Goal: Task Accomplishment & Management: Manage account settings

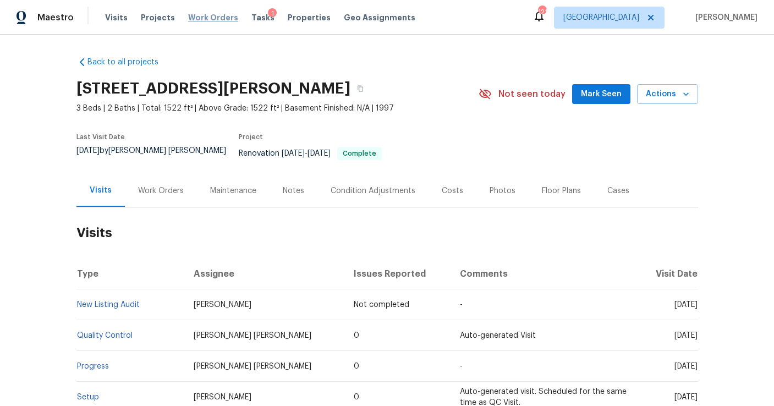
click at [209, 15] on span "Work Orders" at bounding box center [213, 17] width 50 height 11
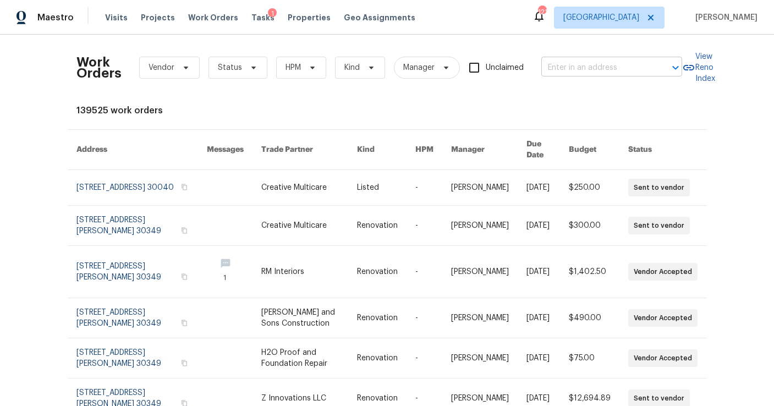
click at [590, 67] on input "text" at bounding box center [596, 67] width 110 height 17
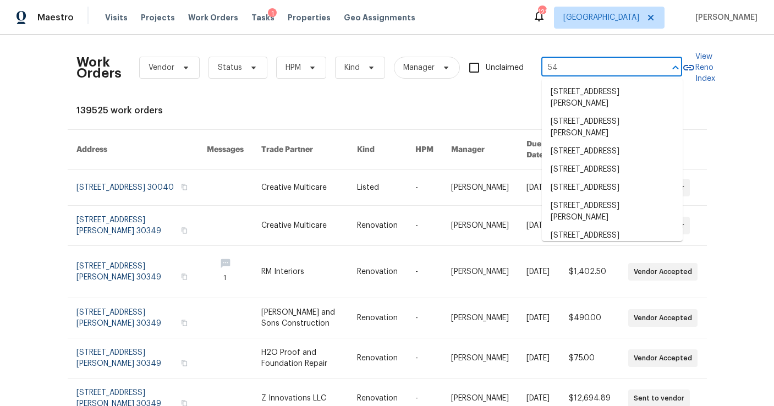
type input "5"
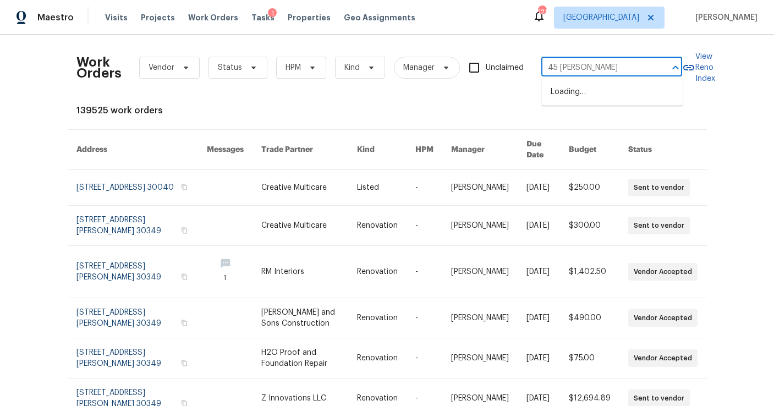
type input "45 kend"
click at [578, 113] on ul "45 Kendall Ln, Covington, GA 30014" at bounding box center [612, 98] width 141 height 38
click at [578, 94] on li "45 Kendall Ln, Covington, GA 30014" at bounding box center [612, 98] width 141 height 30
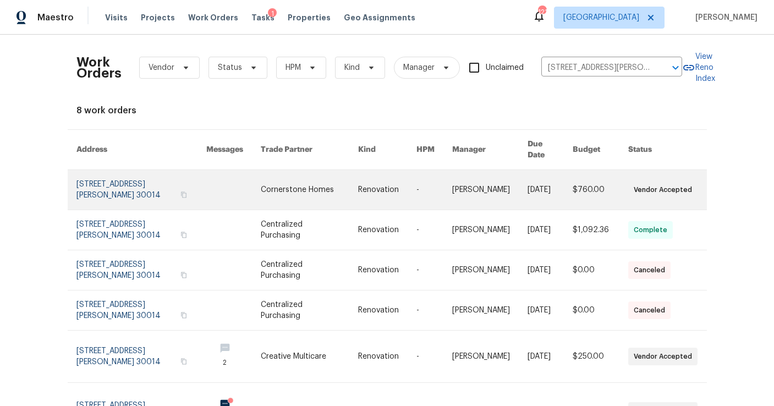
click at [93, 172] on link at bounding box center [141, 190] width 130 height 40
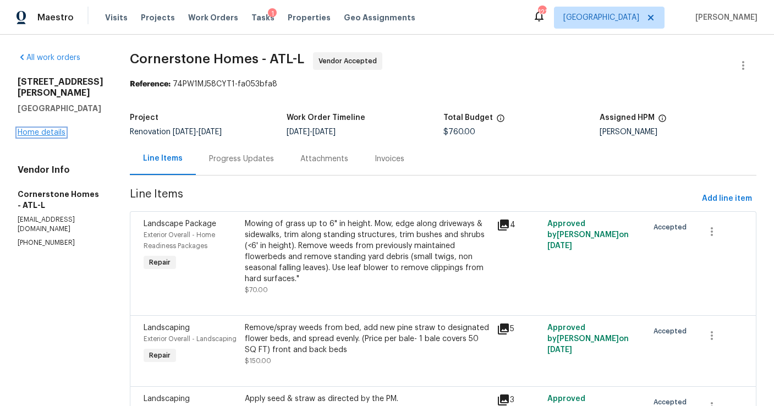
click at [46, 129] on link "Home details" at bounding box center [42, 133] width 48 height 8
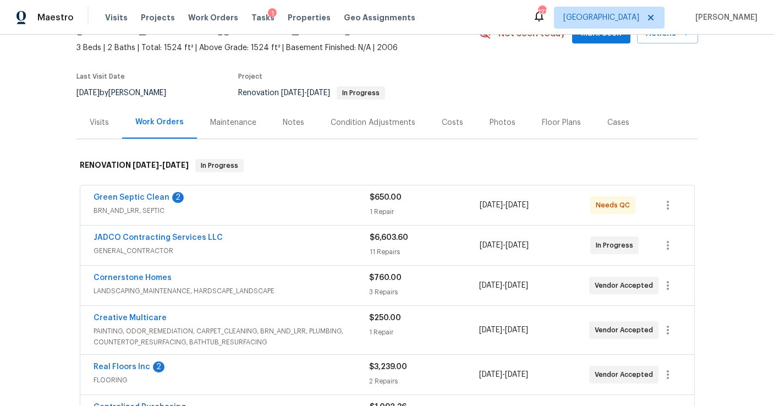
scroll to position [63, 0]
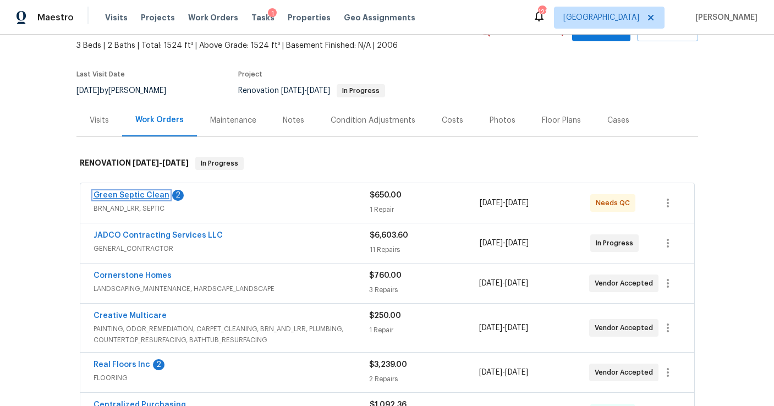
click at [149, 196] on link "Green Septic Clean" at bounding box center [131, 195] width 76 height 8
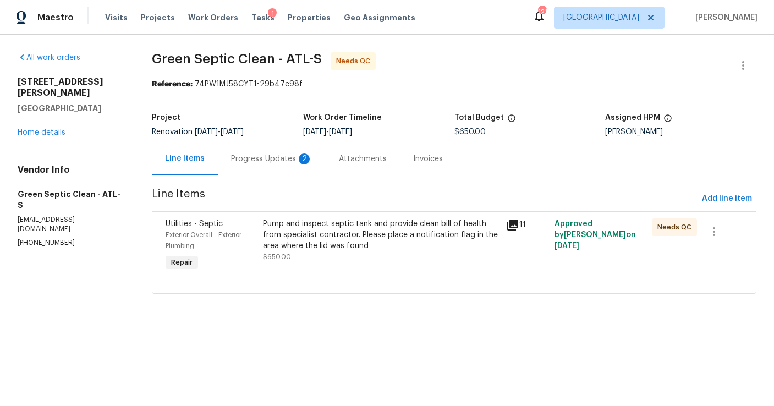
click at [282, 159] on div "Progress Updates 2" at bounding box center [271, 158] width 81 height 11
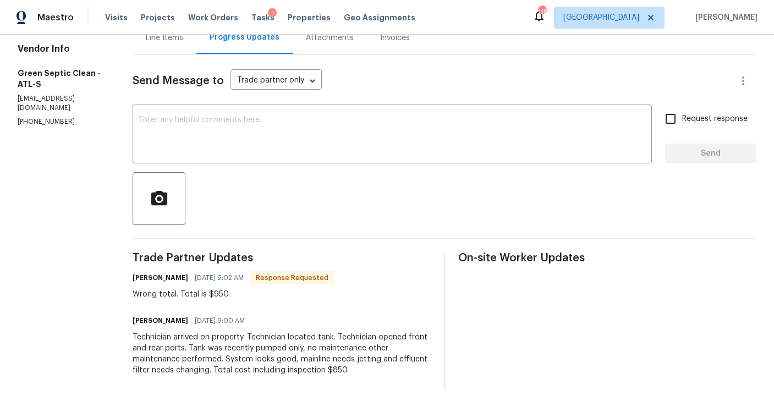
scroll to position [122, 0]
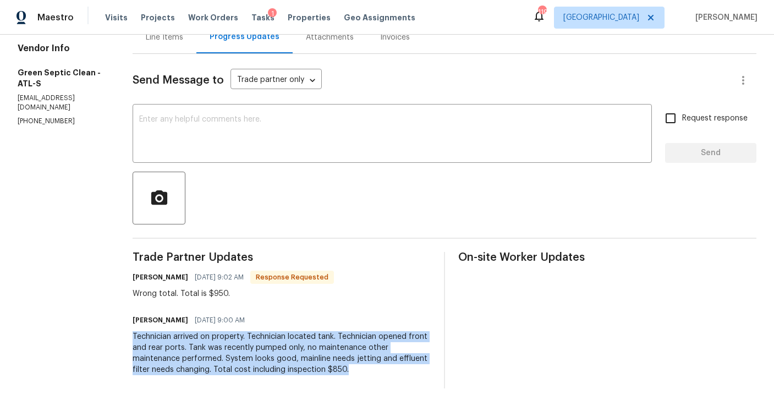
drag, startPoint x: 357, startPoint y: 369, endPoint x: 140, endPoint y: 336, distance: 219.1
click at [140, 336] on div "Technician arrived on property. Technician located tank. Technician opened fron…" at bounding box center [281, 353] width 298 height 44
copy div "Technician arrived on property. Technician located tank. Technician opened fron…"
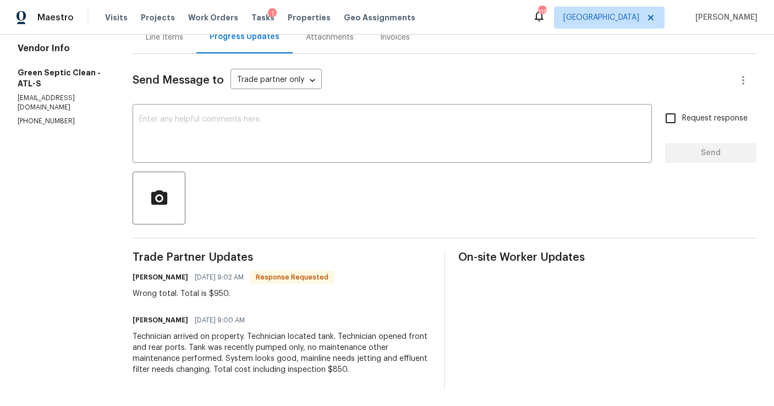
click at [167, 38] on div "Line Items" at bounding box center [164, 37] width 37 height 11
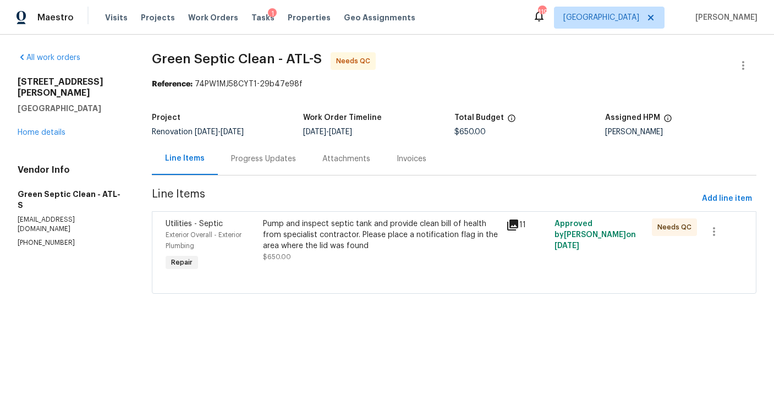
click at [355, 218] on div "Pump and inspect septic tank and provide clean bill of health from specialist c…" at bounding box center [380, 246] width 243 height 62
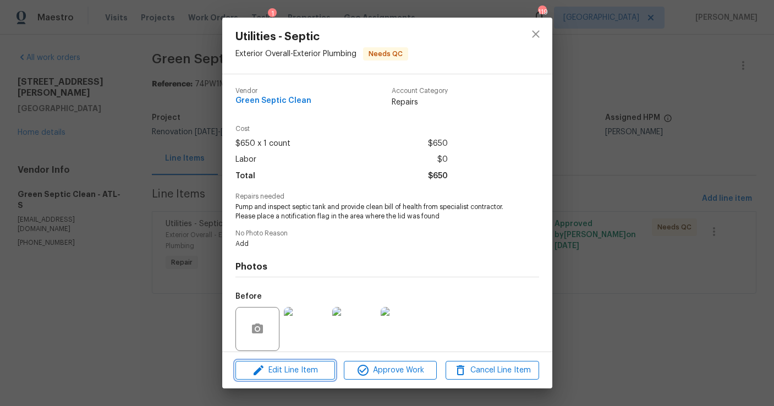
drag, startPoint x: 167, startPoint y: 38, endPoint x: 286, endPoint y: 377, distance: 358.9
click at [286, 377] on button "Edit Line Item" at bounding box center [285, 370] width 100 height 19
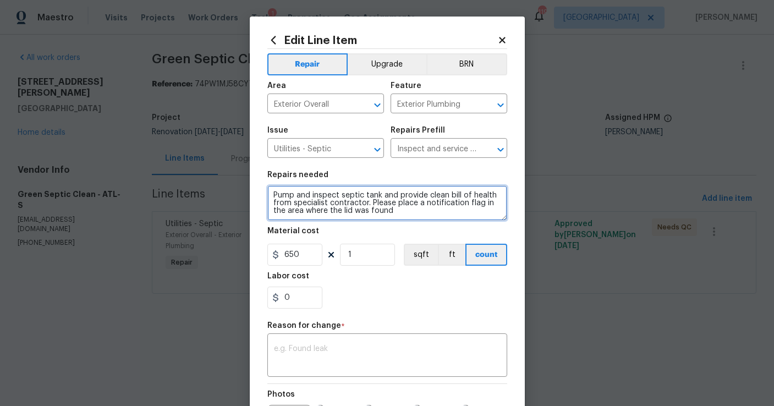
drag, startPoint x: 286, startPoint y: 377, endPoint x: 424, endPoint y: 208, distance: 217.9
click at [424, 208] on textarea "Pump and inspect septic tank and provide clean bill of health from specialist c…" at bounding box center [387, 202] width 240 height 35
click at [283, 210] on textarea "Pump and inspect septic tank and provide clean bill of health from specialist c…" at bounding box center [387, 202] width 240 height 35
paste textarea "Technician arrived on property. Technician located tank. Technician opened fron…"
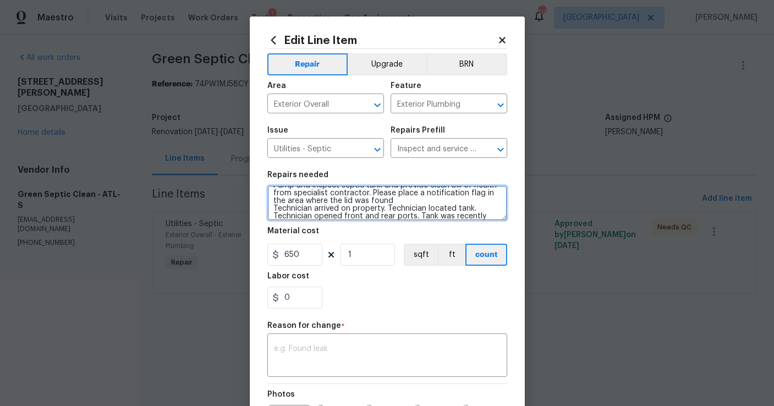
scroll to position [33, 0]
type textarea "Pump and inspect septic tank and provide clean bill of health from specialist c…"
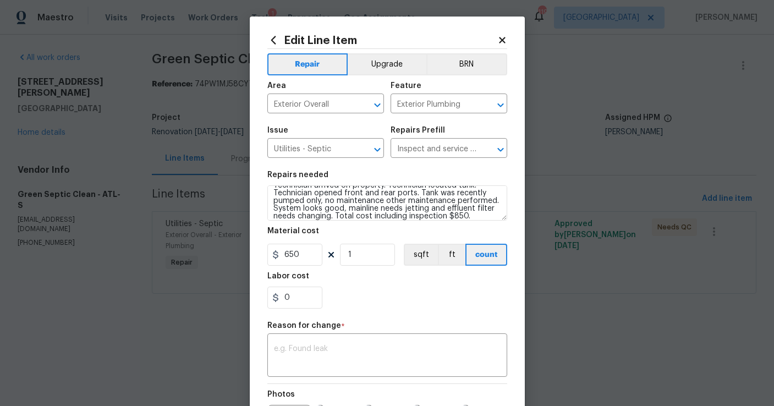
click at [289, 312] on section "Repairs needed Pump and inspect septic tank and provide clean bill of health fr…" at bounding box center [387, 239] width 240 height 151
drag, startPoint x: 292, startPoint y: 303, endPoint x: 281, endPoint y: 301, distance: 11.1
click at [281, 301] on input "0" at bounding box center [294, 297] width 55 height 22
type input "200"
click at [285, 365] on textarea at bounding box center [387, 356] width 227 height 23
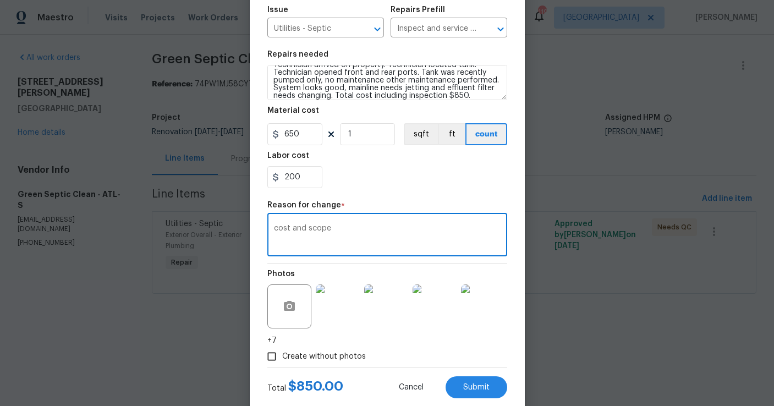
scroll to position [147, 0]
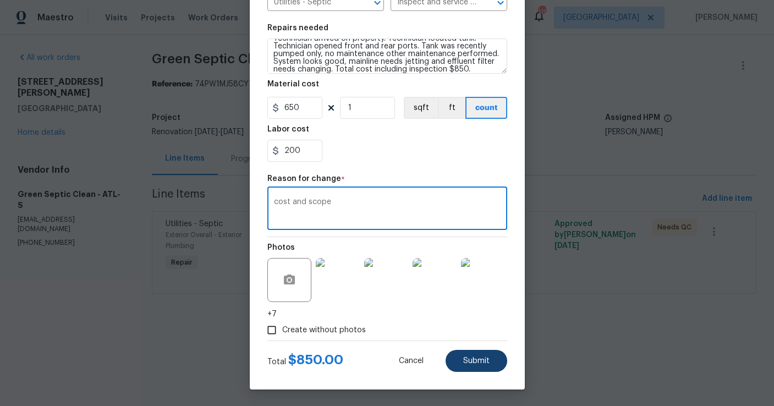
type textarea "cost and scope"
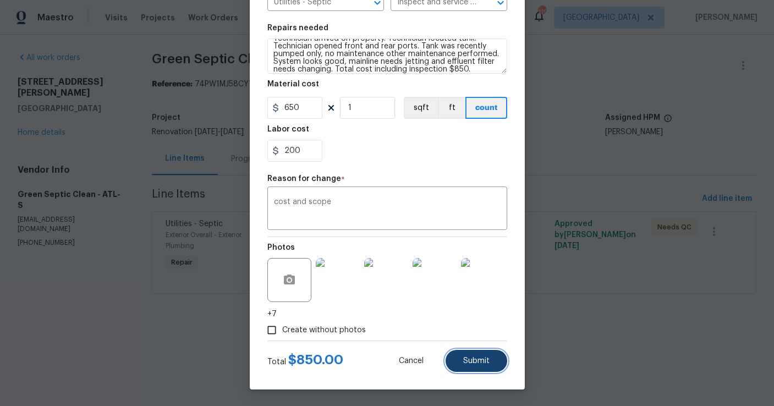
click at [480, 359] on span "Submit" at bounding box center [476, 361] width 26 height 8
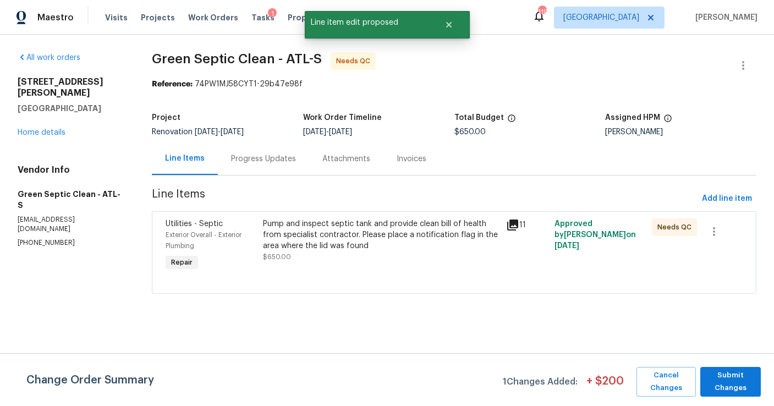
scroll to position [0, 0]
click at [714, 375] on span "Submit Changes" at bounding box center [729, 381] width 49 height 25
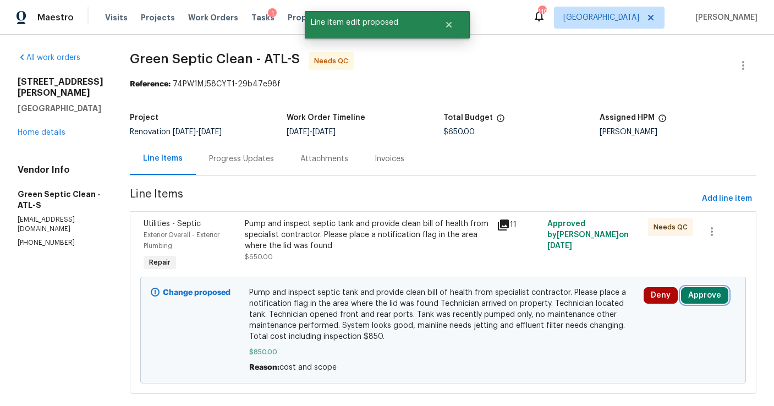
click at [704, 294] on button "Approve" at bounding box center [704, 295] width 47 height 16
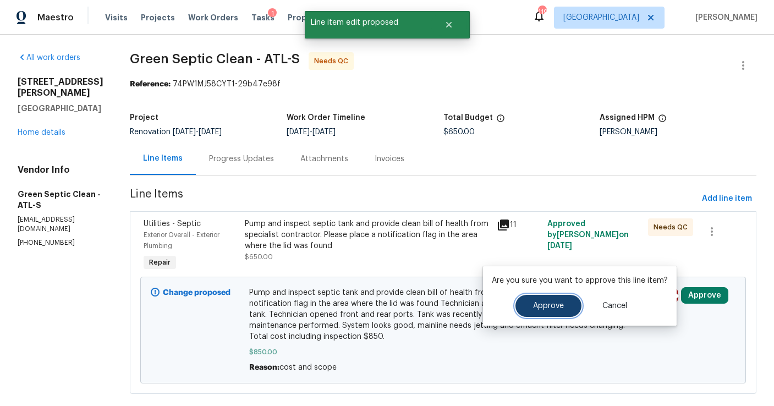
click at [546, 310] on button "Approve" at bounding box center [548, 306] width 66 height 22
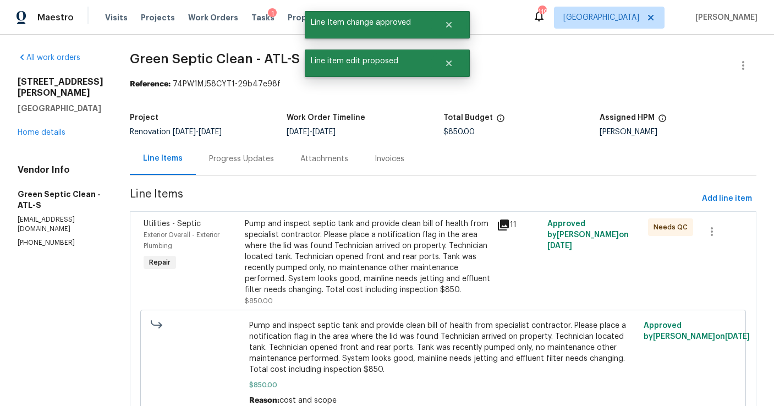
scroll to position [52, 0]
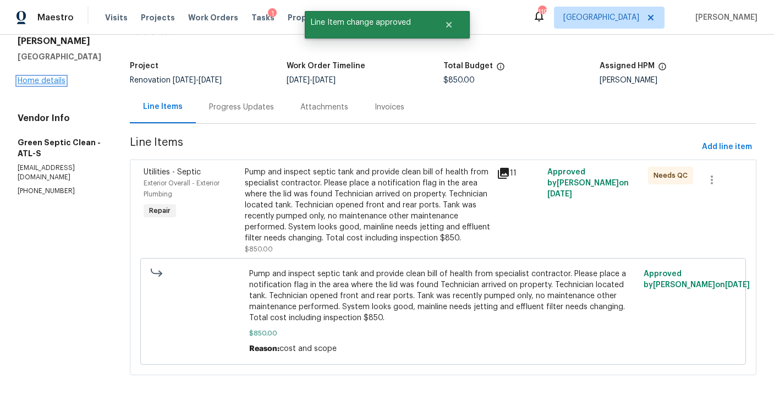
click at [47, 77] on link "Home details" at bounding box center [42, 81] width 48 height 8
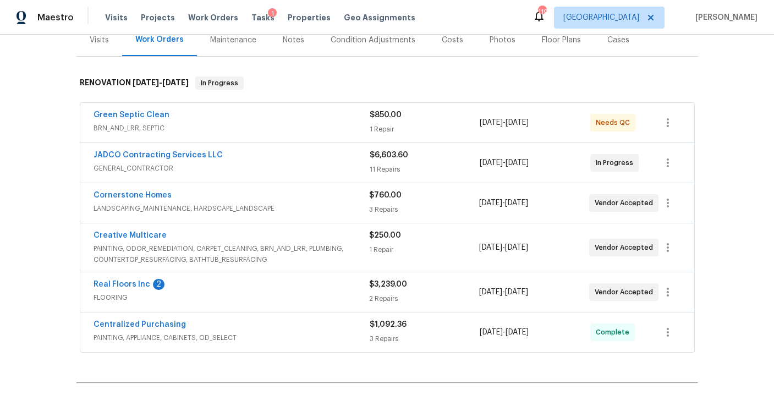
scroll to position [145, 0]
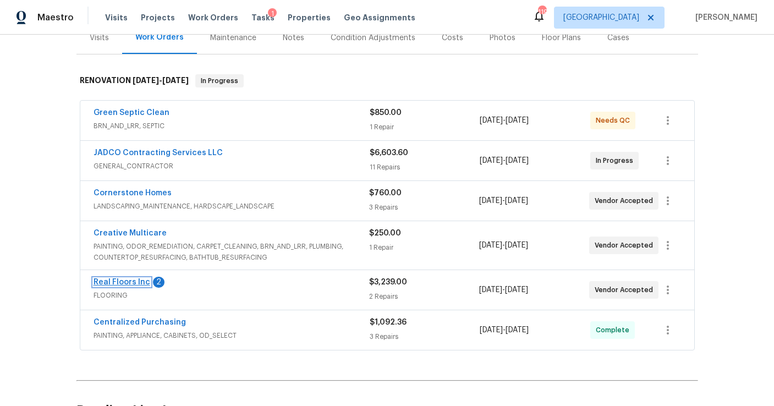
click at [139, 281] on link "Real Floors Inc" at bounding box center [121, 282] width 57 height 8
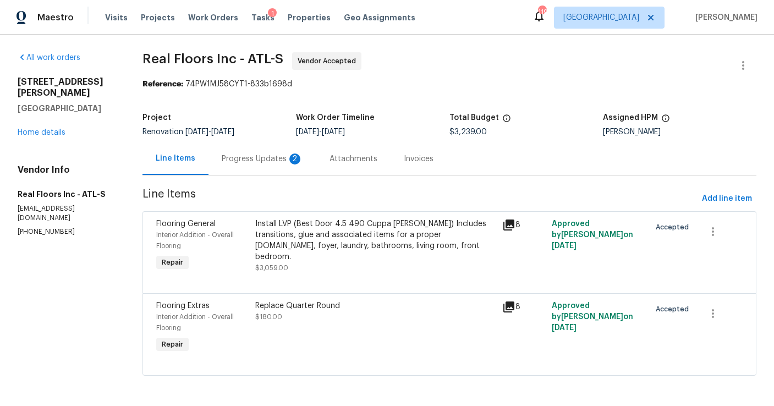
click at [267, 148] on div "Progress Updates 2" at bounding box center [262, 158] width 108 height 32
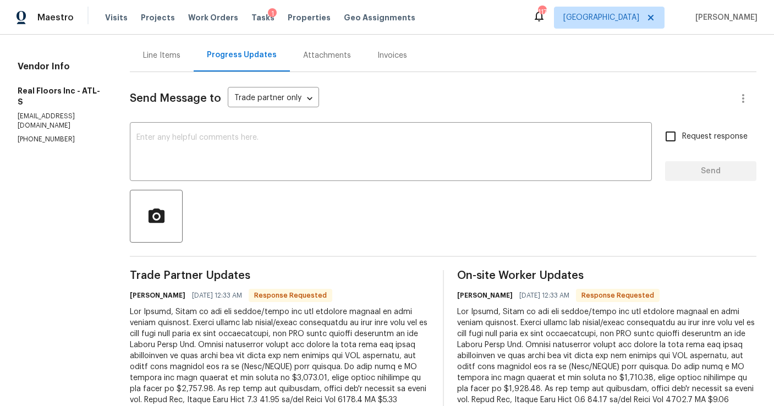
scroll to position [98, 0]
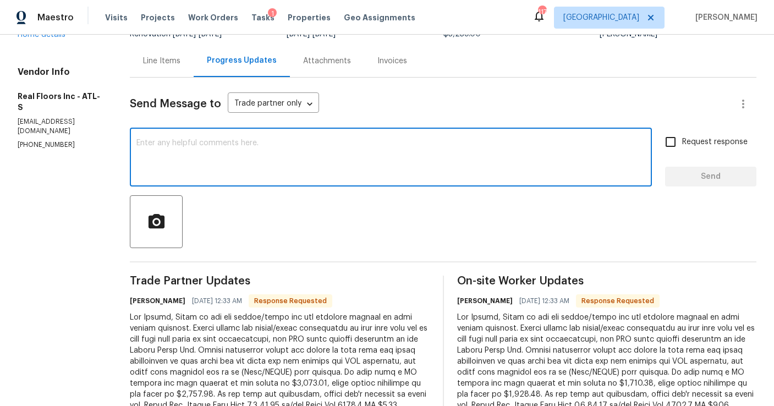
click at [248, 148] on textarea at bounding box center [390, 158] width 509 height 38
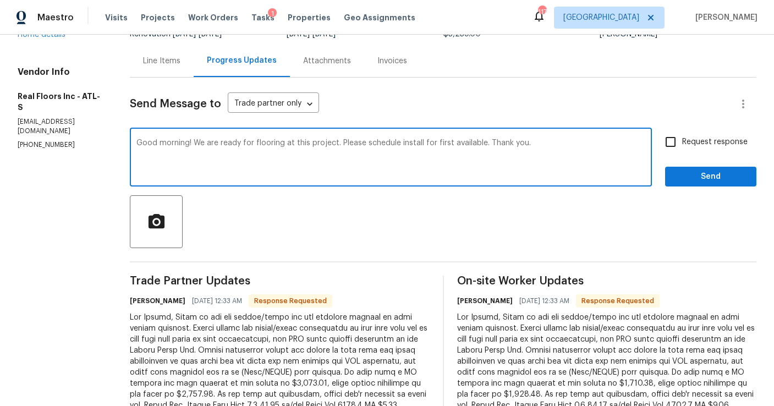
type textarea "Good morning! We are ready for flooring at this project. Please schedule instal…"
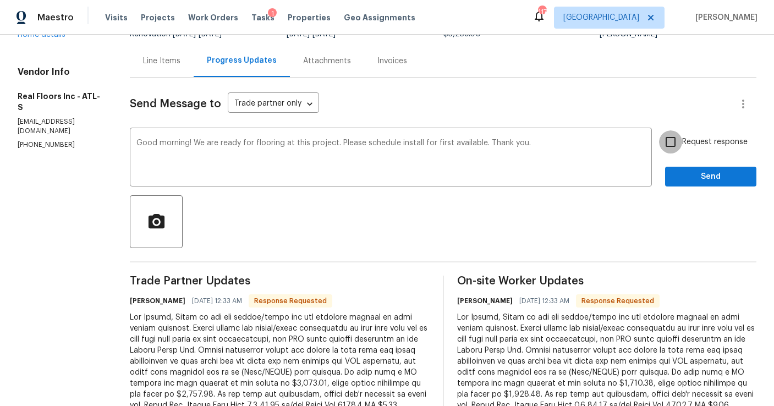
click at [675, 146] on input "Request response" at bounding box center [670, 141] width 23 height 23
checkbox input "true"
click at [680, 183] on span "Send" at bounding box center [710, 177] width 74 height 14
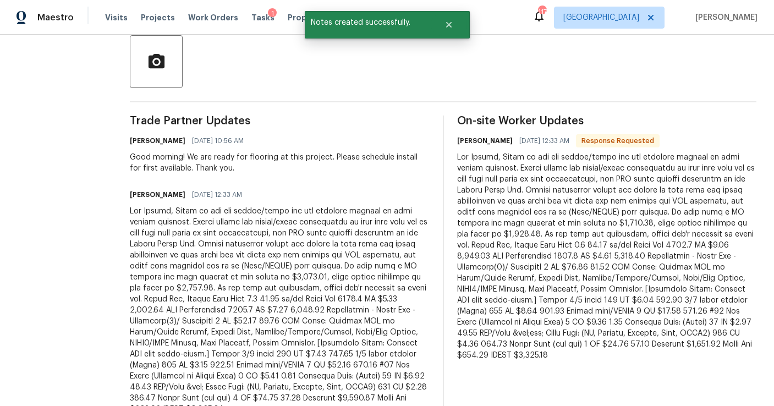
scroll to position [286, 0]
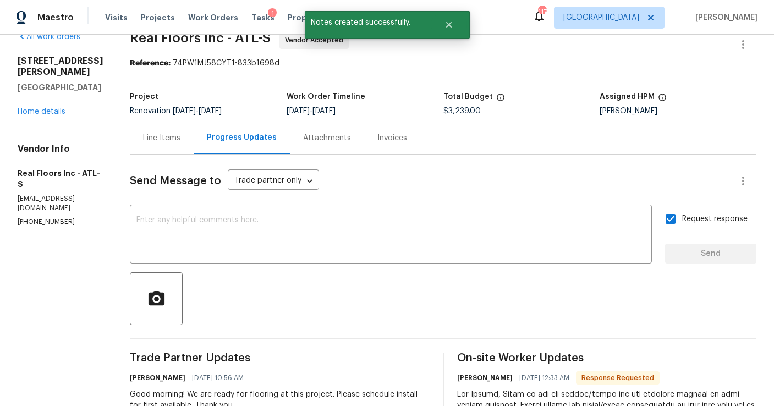
click at [169, 135] on div "Line Items" at bounding box center [161, 137] width 37 height 11
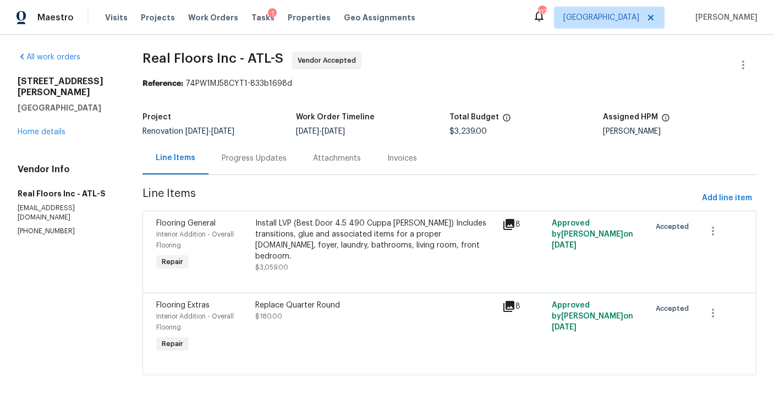
click at [255, 150] on div "Progress Updates" at bounding box center [253, 158] width 91 height 32
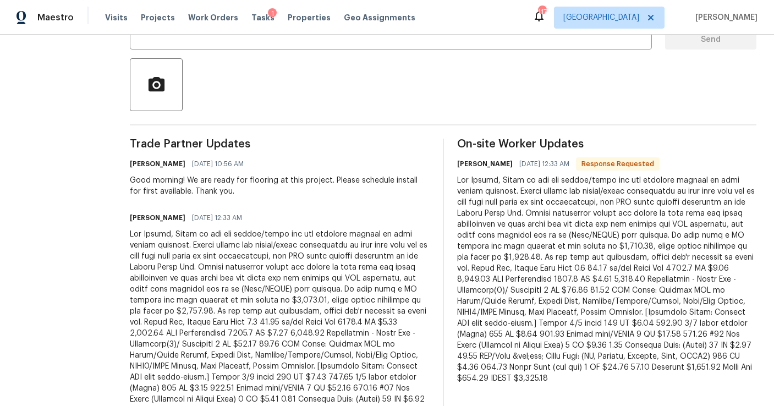
scroll to position [286, 0]
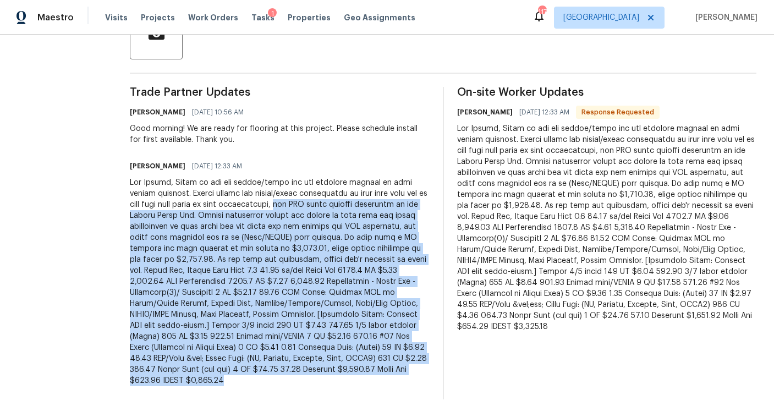
drag, startPoint x: 383, startPoint y: 372, endPoint x: 272, endPoint y: 203, distance: 201.3
click at [272, 203] on div at bounding box center [280, 281] width 300 height 209
copy div "the LVP click product reflected is the Mohawk Cuppa Joe. Please especially revi…"
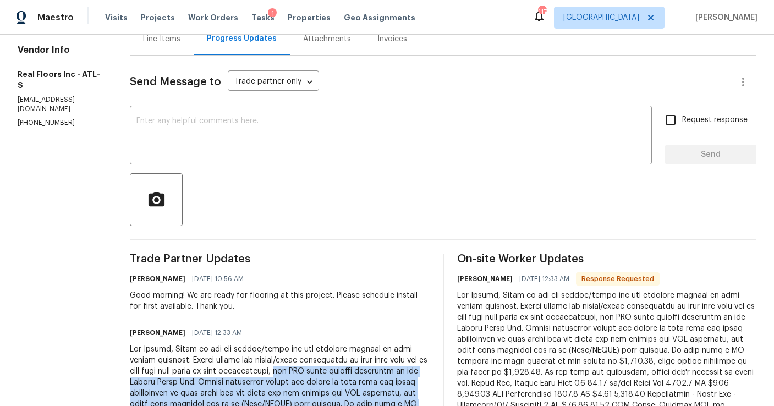
scroll to position [0, 0]
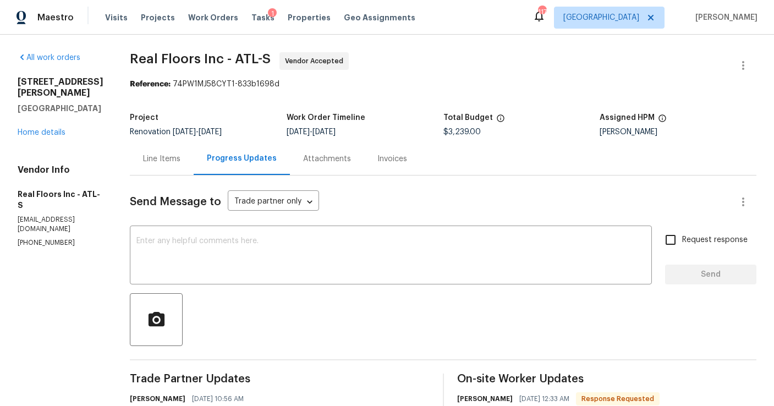
click at [156, 164] on div "Line Items" at bounding box center [161, 158] width 37 height 11
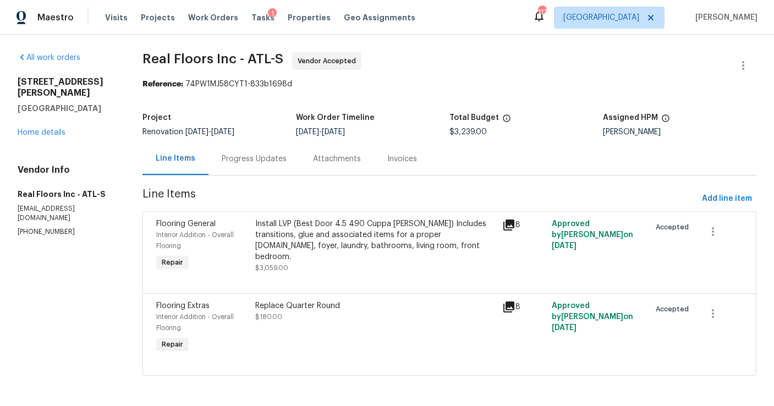
scroll to position [2, 0]
click at [304, 235] on div "Install LVP (Best Door 4.5 490 Cuppa Joe) Includes transitions, glue and associ…" at bounding box center [375, 240] width 240 height 44
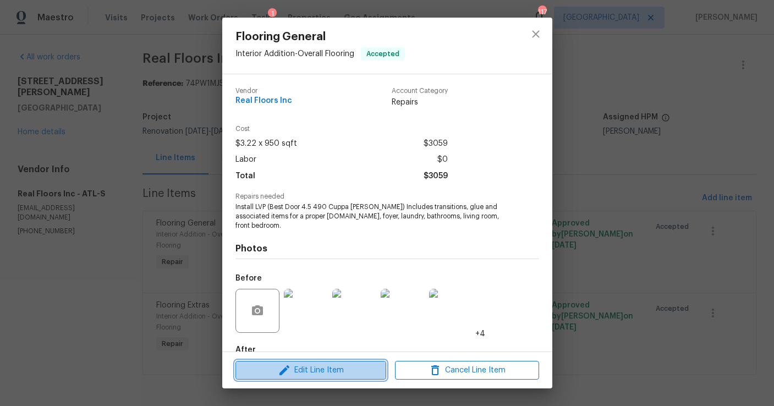
click at [345, 366] on span "Edit Line Item" at bounding box center [311, 370] width 144 height 14
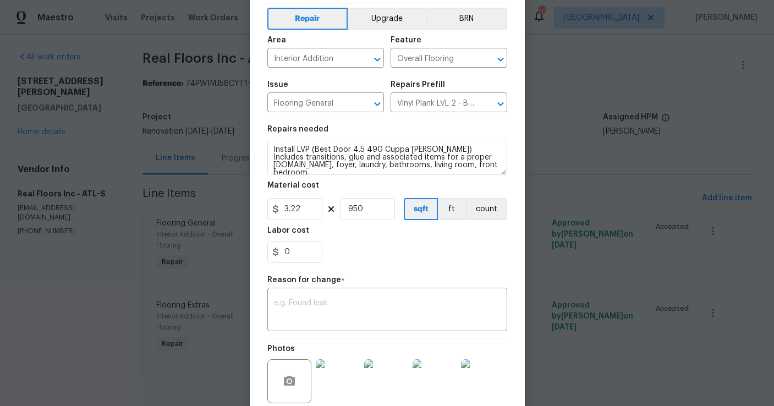
scroll to position [60, 0]
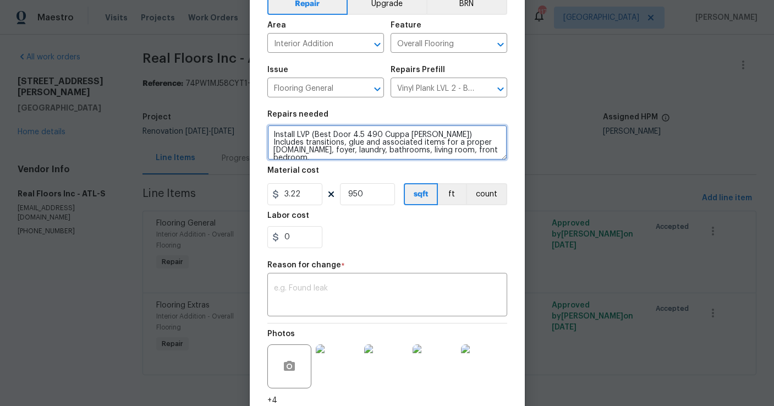
click at [482, 156] on textarea "Install LVP (Best Door 4.5 490 Cuppa Joe) Includes transitions, glue and associ…" at bounding box center [387, 142] width 240 height 35
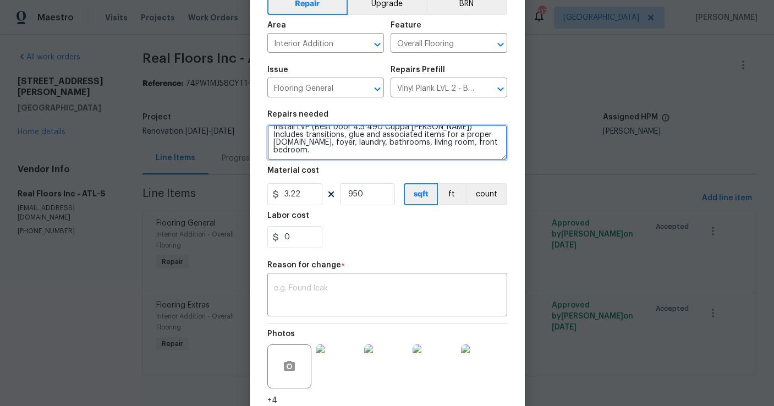
scroll to position [18, 0]
click at [289, 146] on textarea "Install LVP (Best Door 4.5 490 Cuppa Joe) Includes transitions, glue and associ…" at bounding box center [387, 142] width 240 height 35
paste textarea "the LVP click product reflected is the Mohawk Cuppa Joe. Please especially revi…"
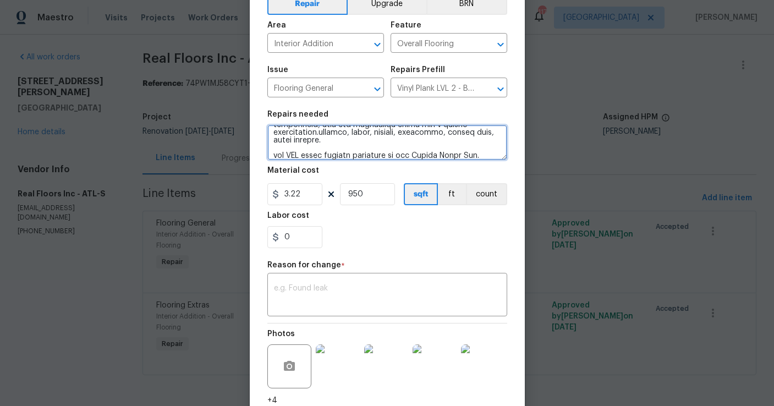
scroll to position [164, 0]
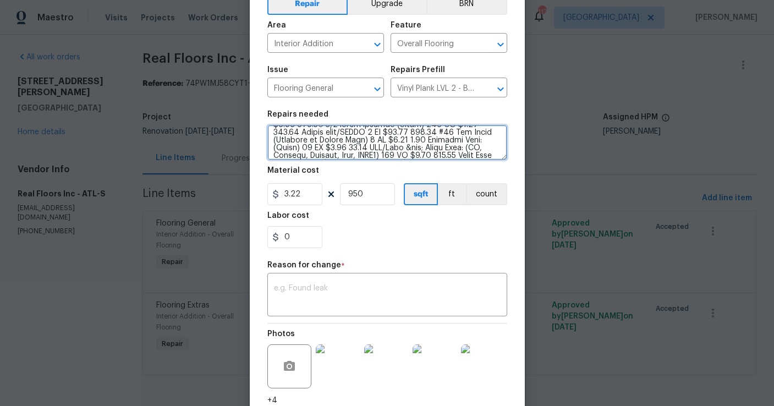
type textarea "Install LVP (Best Door 4.5 490 Cuppa Joe) Includes transitions, glue and associ…"
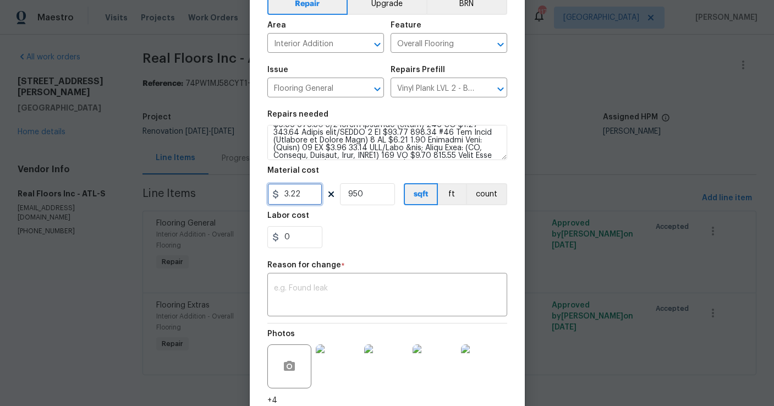
drag, startPoint x: 306, startPoint y: 198, endPoint x: 263, endPoint y: 193, distance: 43.2
click at [263, 193] on div "Edit Line Item Repair Upgrade BRN Area Interior Addition ​ Feature Overall Floo…" at bounding box center [387, 216] width 275 height 520
type input "5180.8"
drag, startPoint x: 378, startPoint y: 192, endPoint x: 330, endPoint y: 191, distance: 47.8
click at [330, 191] on div "5180.8 950 sqft ft count" at bounding box center [387, 194] width 240 height 22
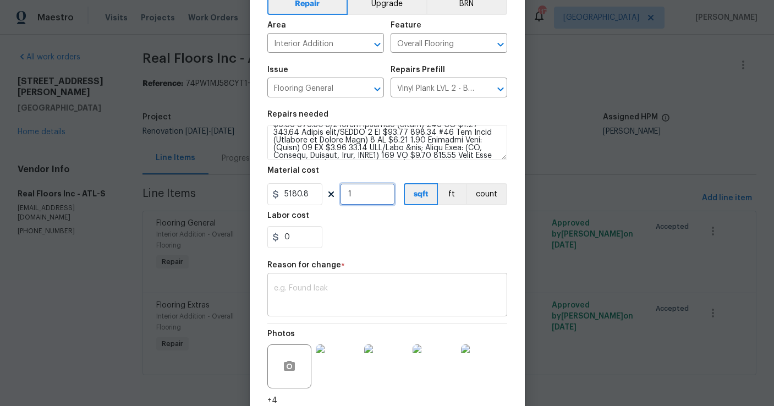
type input "1"
click at [321, 284] on div "x ​" at bounding box center [387, 295] width 240 height 41
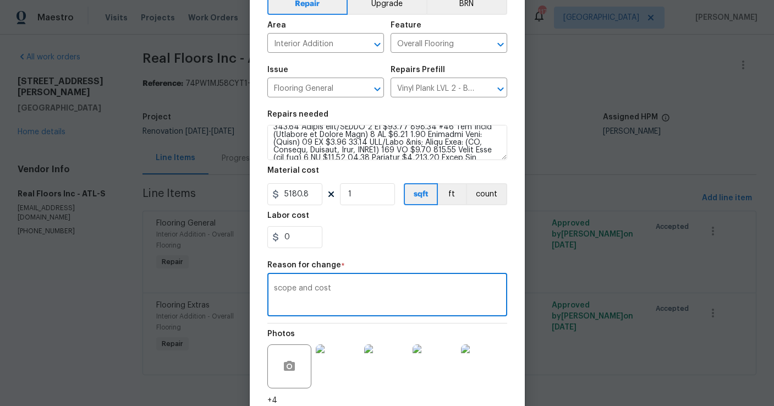
scroll to position [147, 0]
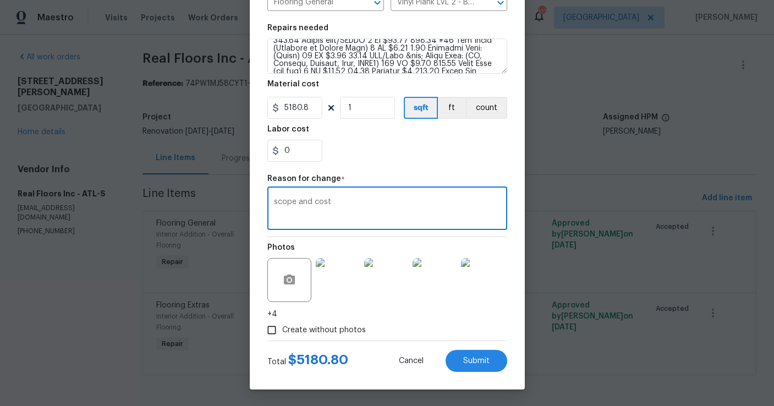
type textarea "scope and cost"
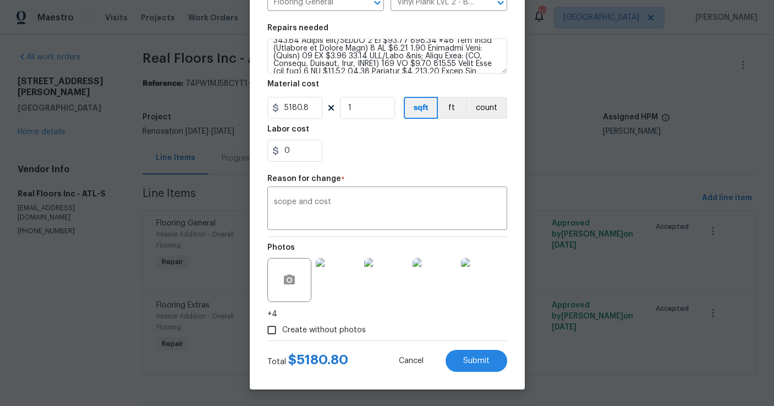
click at [488, 347] on div "Total $ 5180.80 Cancel Submit" at bounding box center [387, 356] width 240 height 31
click at [483, 361] on span "Submit" at bounding box center [476, 361] width 26 height 8
type textarea "Install LVP (Best Door 4.5 490 Cuppa Joe) Includes transitions, glue and associ…"
type input "950"
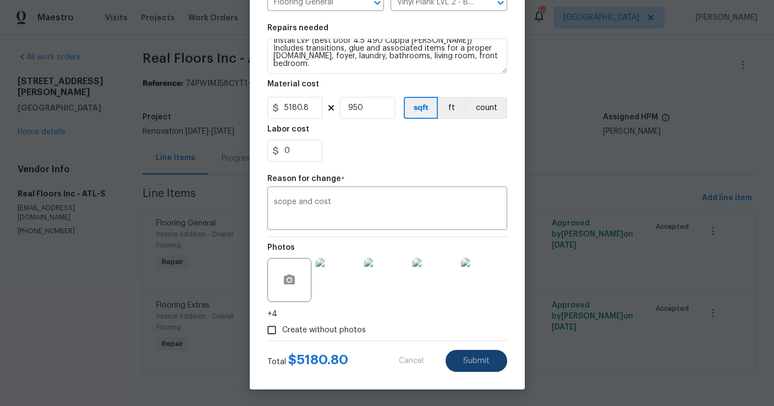
type input "3.22"
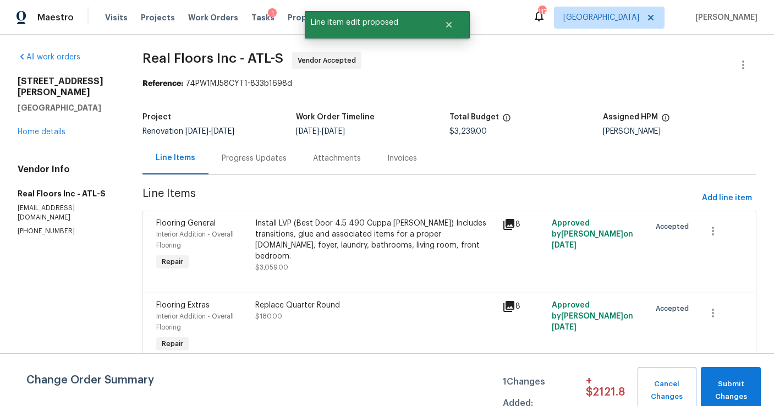
scroll to position [0, 0]
click at [736, 385] on span "Submit Changes" at bounding box center [730, 390] width 49 height 25
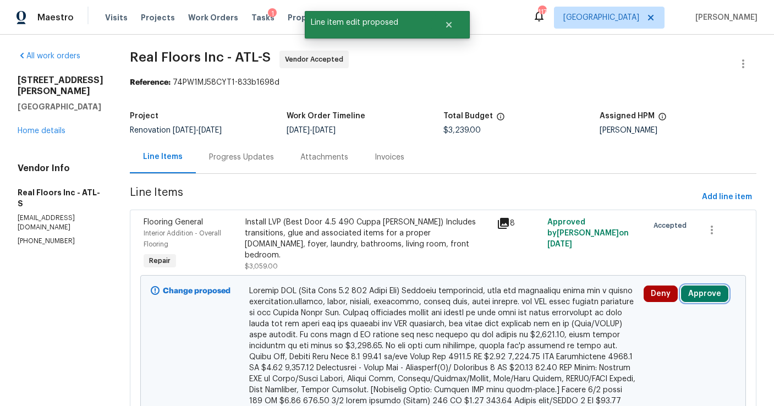
click at [688, 298] on button "Approve" at bounding box center [704, 293] width 47 height 16
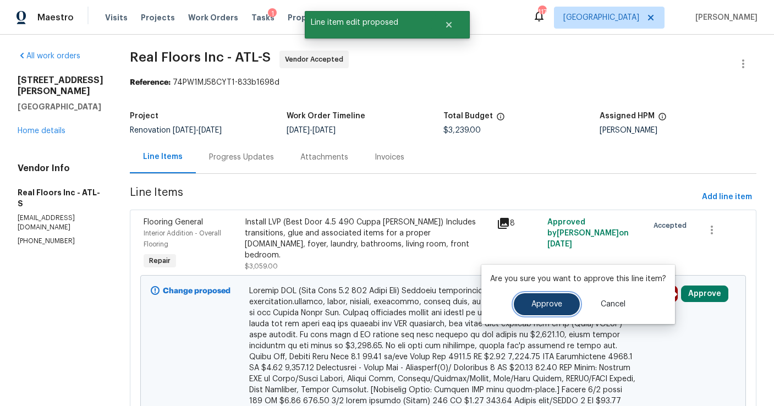
click at [531, 308] on span "Approve" at bounding box center [546, 304] width 31 height 8
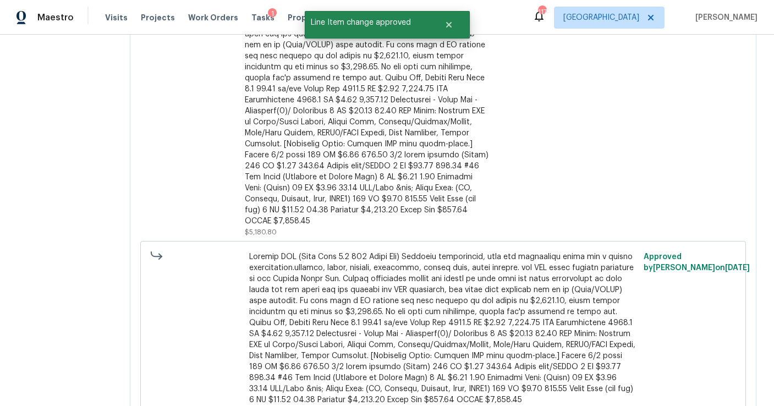
scroll to position [399, 0]
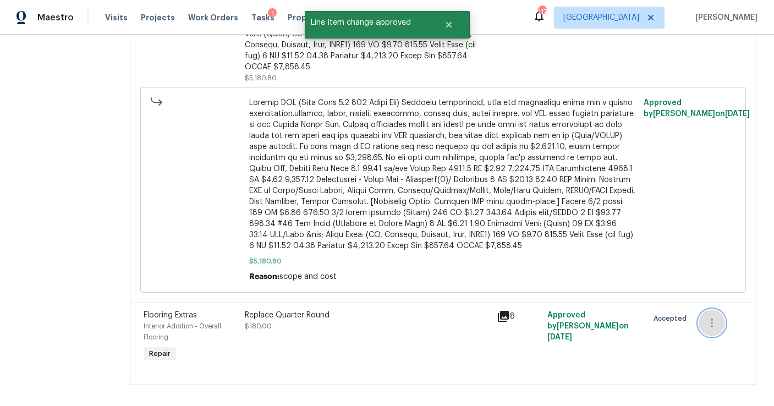
click at [713, 316] on icon "button" at bounding box center [711, 322] width 13 height 13
click at [723, 313] on li "Cancel" at bounding box center [719, 312] width 42 height 18
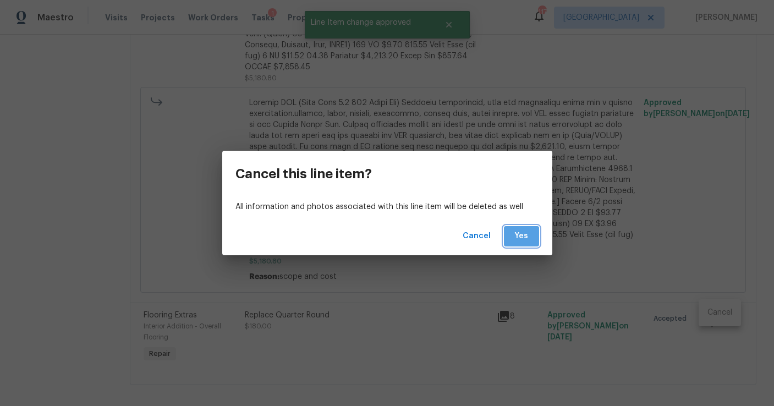
click at [522, 239] on span "Yes" at bounding box center [521, 236] width 18 height 14
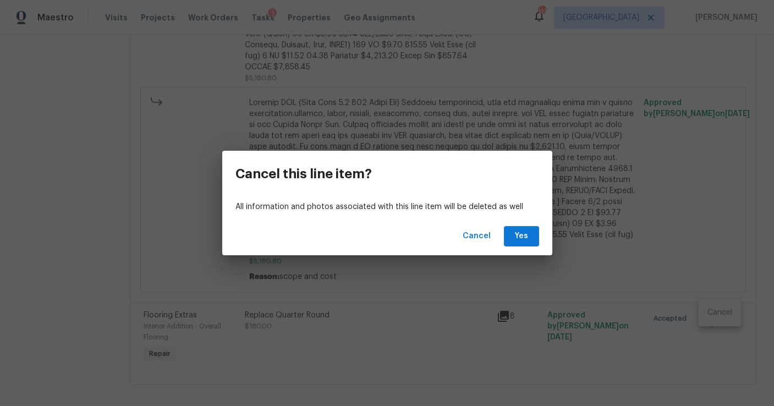
scroll to position [316, 0]
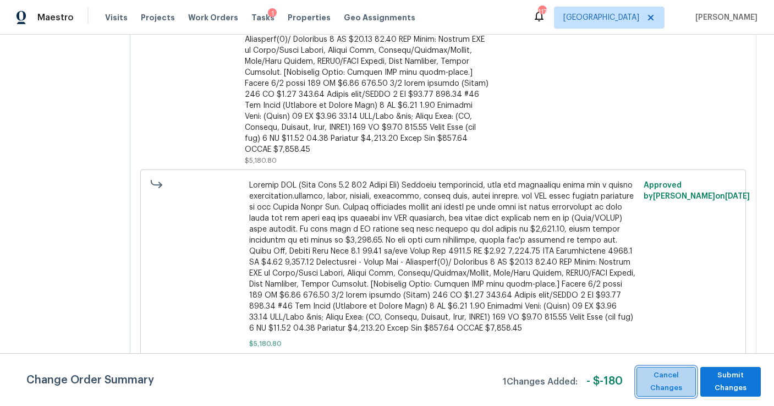
click at [666, 389] on span "Cancel Changes" at bounding box center [666, 381] width 48 height 25
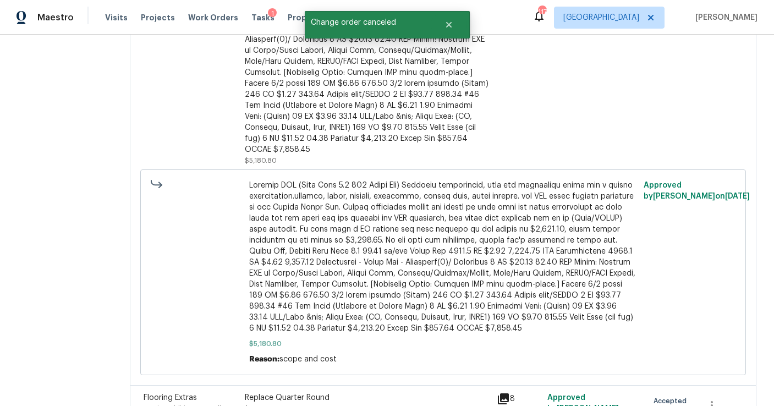
scroll to position [399, 0]
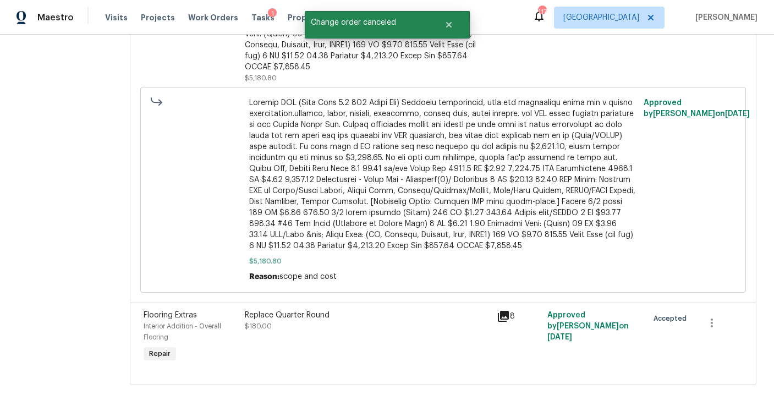
click at [499, 311] on icon at bounding box center [503, 316] width 11 height 11
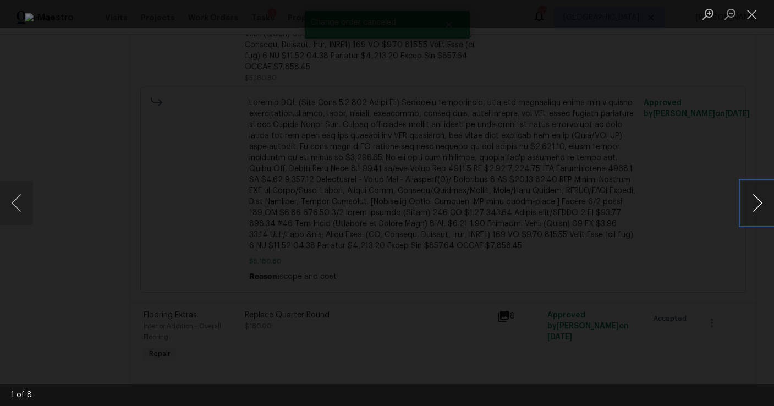
click at [754, 211] on button "Next image" at bounding box center [757, 203] width 33 height 44
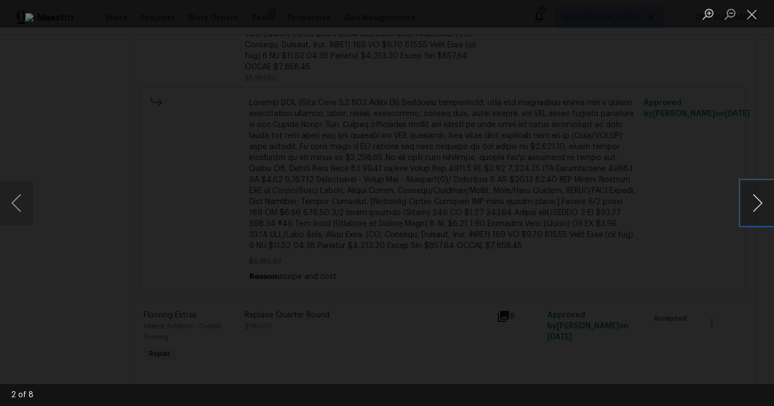
click at [754, 212] on button "Next image" at bounding box center [757, 203] width 33 height 44
click at [747, 15] on button "Close lightbox" at bounding box center [752, 13] width 22 height 19
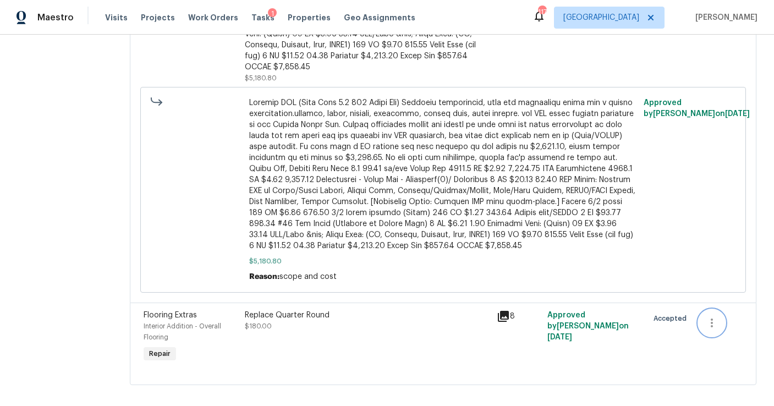
click at [711, 316] on icon "button" at bounding box center [711, 322] width 13 height 13
click at [723, 318] on li "Cancel" at bounding box center [719, 312] width 42 height 18
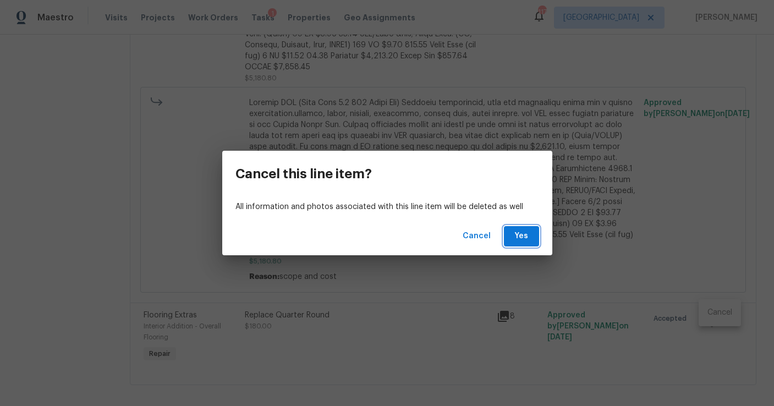
click at [531, 240] on button "Yes" at bounding box center [521, 236] width 35 height 20
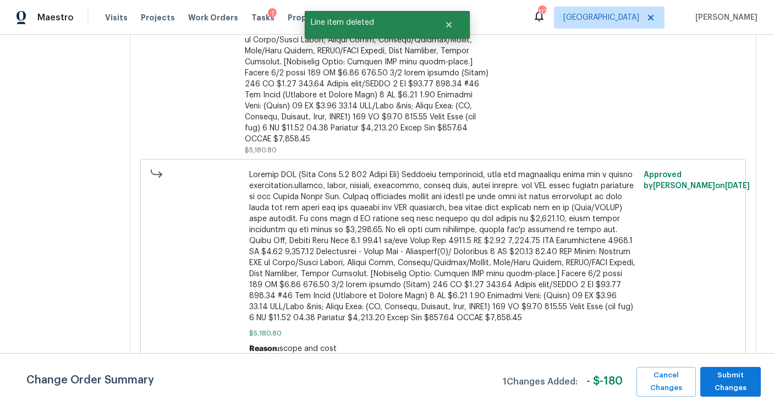
scroll to position [316, 0]
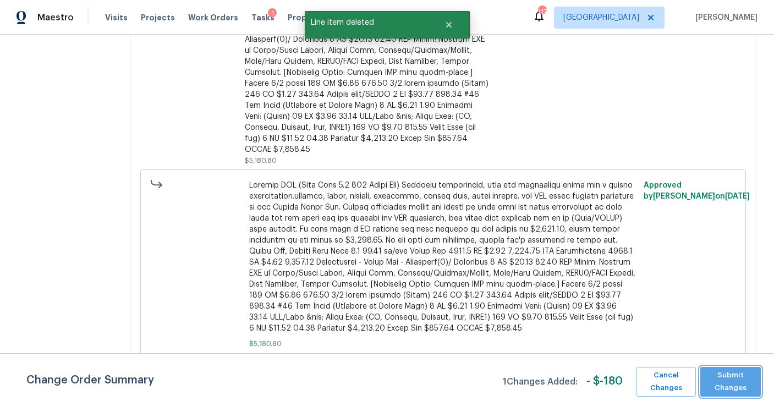
click at [723, 383] on span "Submit Changes" at bounding box center [729, 381] width 49 height 25
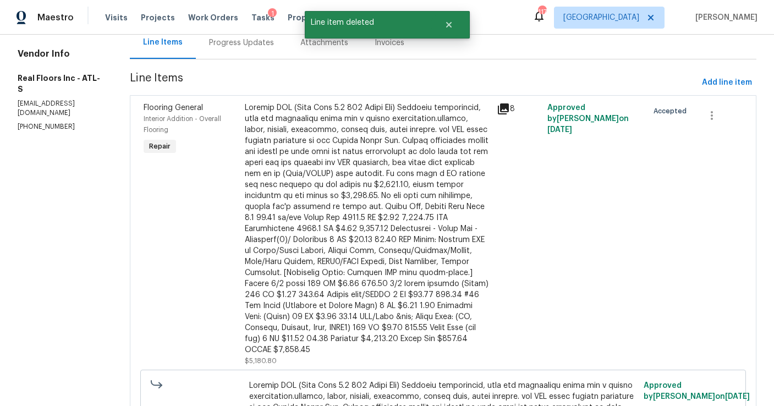
scroll to position [0, 0]
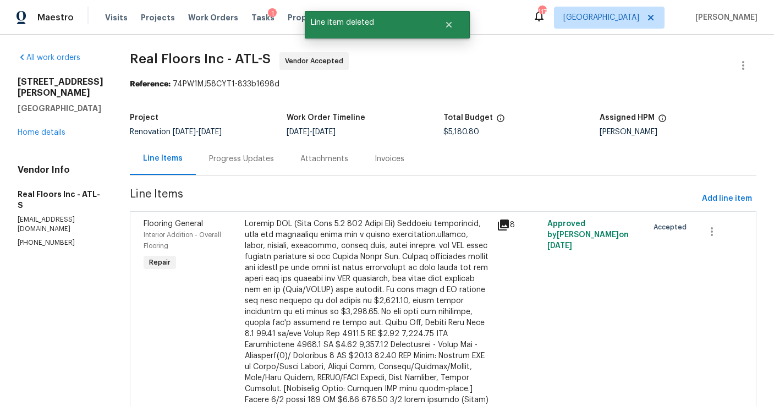
click at [253, 167] on div "Progress Updates" at bounding box center [241, 158] width 91 height 32
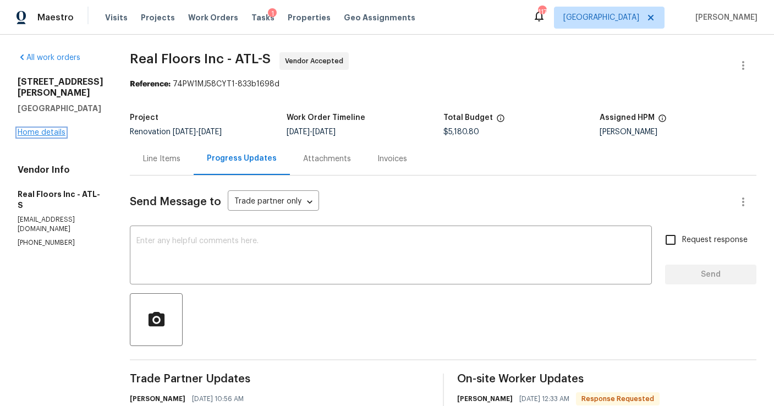
click at [51, 129] on link "Home details" at bounding box center [42, 133] width 48 height 8
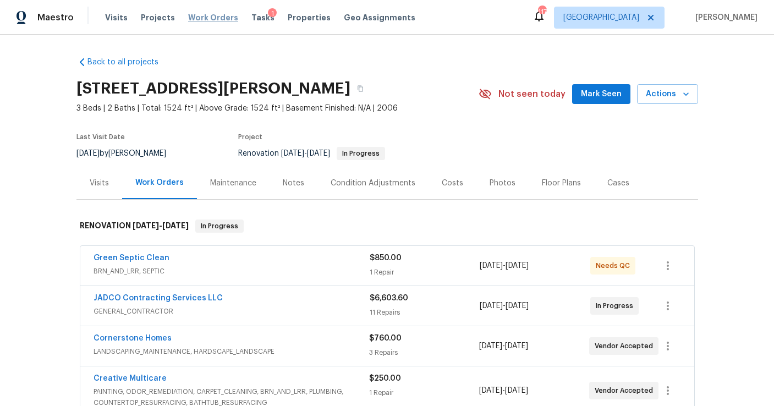
click at [214, 19] on span "Work Orders" at bounding box center [213, 17] width 50 height 11
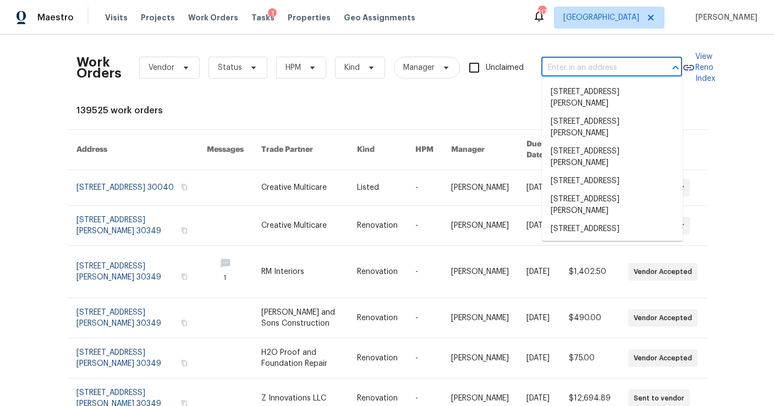
click at [560, 64] on input "text" at bounding box center [596, 67] width 110 height 17
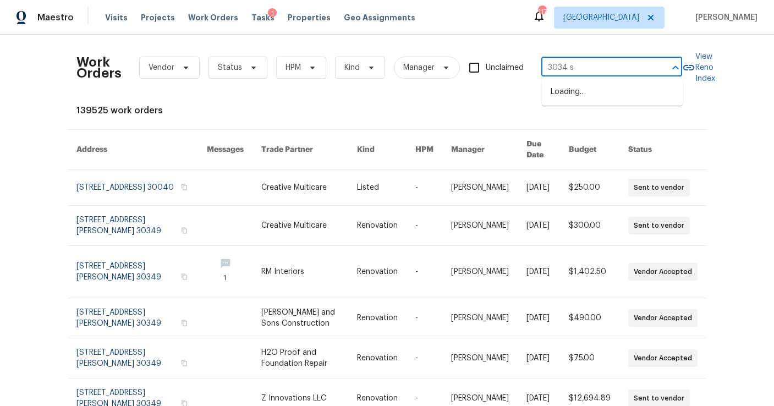
type input "3034 st"
click at [578, 91] on li "3034 Stonebridge Creek Dr, Lithonia, GA 30058" at bounding box center [612, 92] width 141 height 18
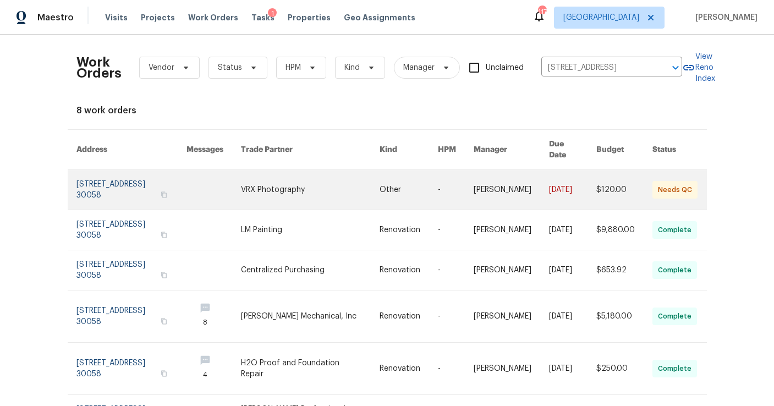
click at [164, 176] on link at bounding box center [131, 190] width 111 height 40
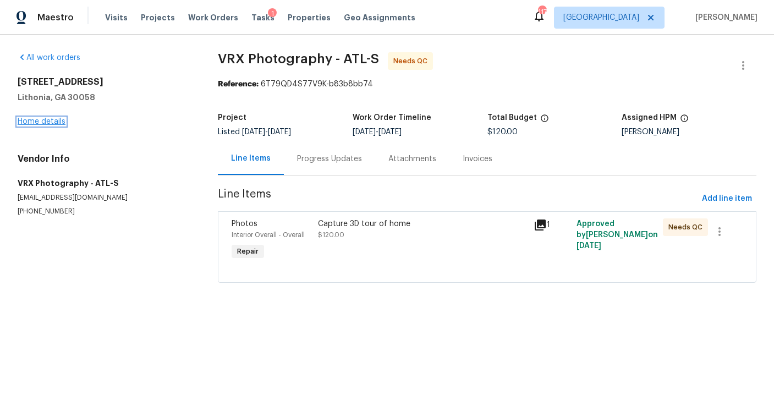
click at [59, 123] on link "Home details" at bounding box center [42, 122] width 48 height 8
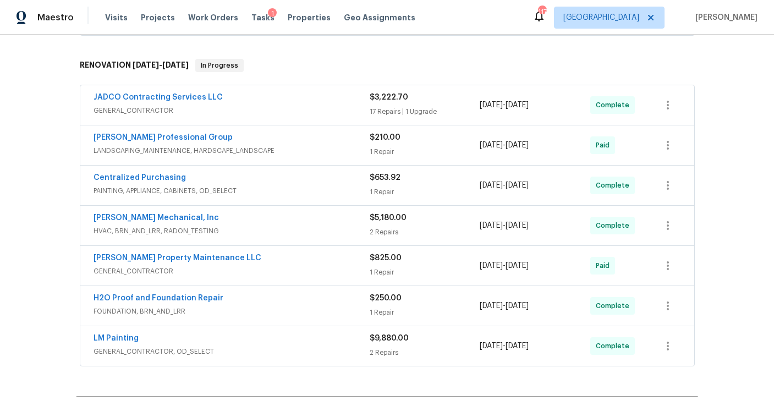
scroll to position [251, 0]
click at [130, 294] on link "H2O Proof and Foundation Repair" at bounding box center [158, 298] width 130 height 8
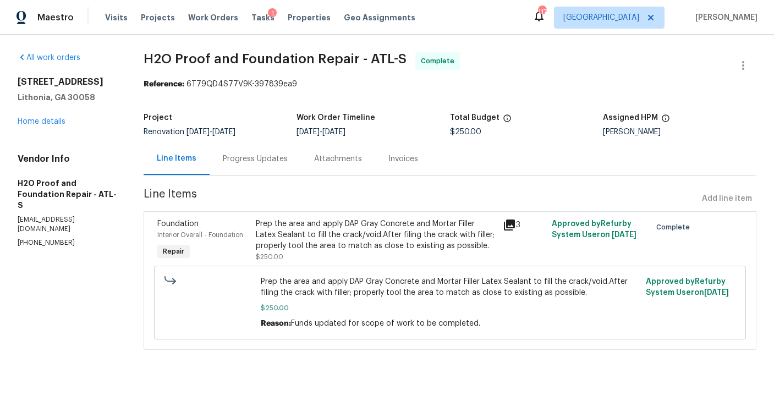
click at [512, 222] on icon at bounding box center [509, 224] width 11 height 11
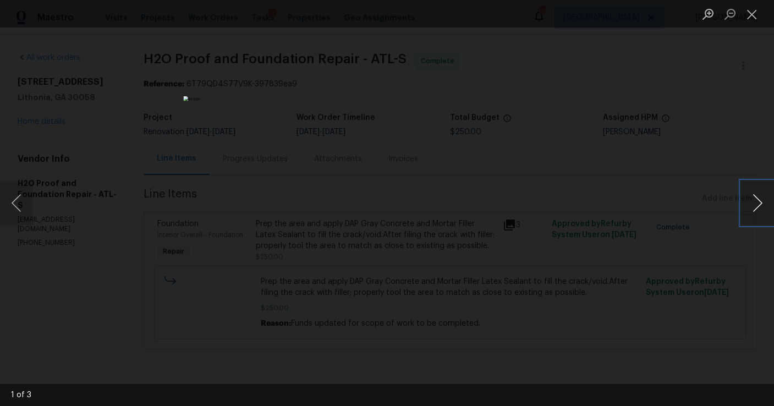
click at [764, 198] on button "Next image" at bounding box center [757, 203] width 33 height 44
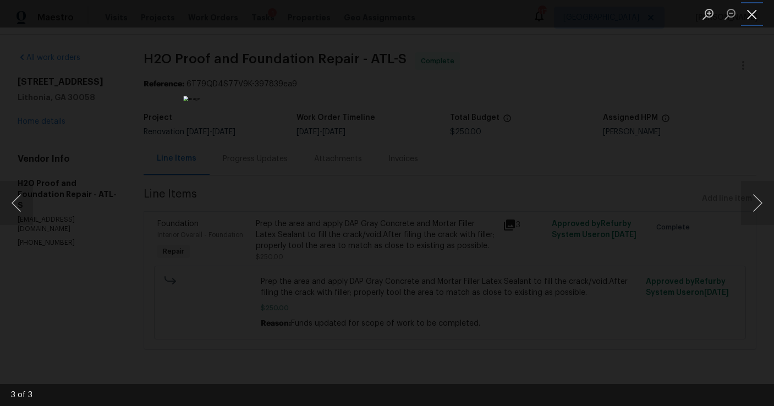
click at [746, 16] on button "Close lightbox" at bounding box center [752, 13] width 22 height 19
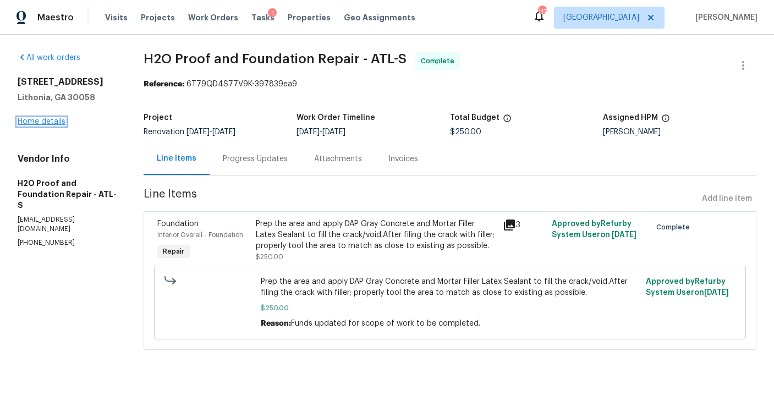
click at [50, 125] on link "Home details" at bounding box center [42, 122] width 48 height 8
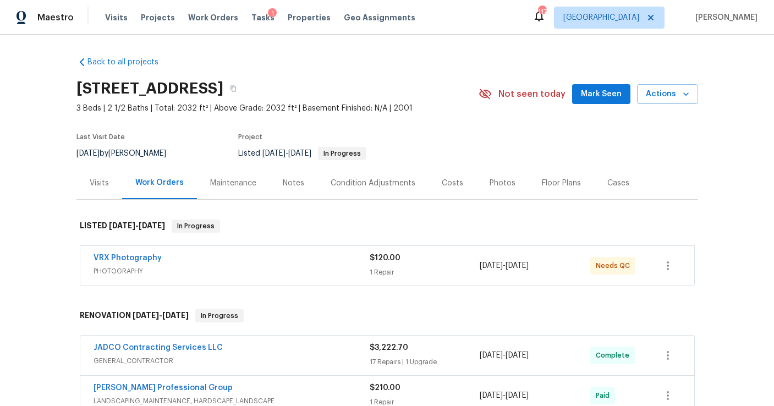
click at [504, 178] on div "Photos" at bounding box center [502, 183] width 26 height 11
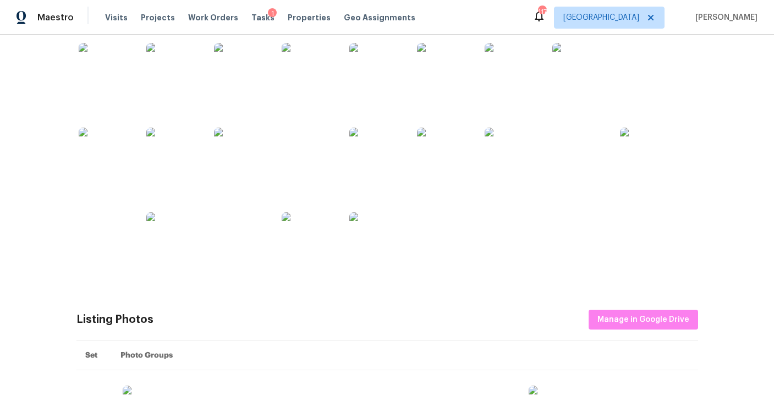
scroll to position [220, 0]
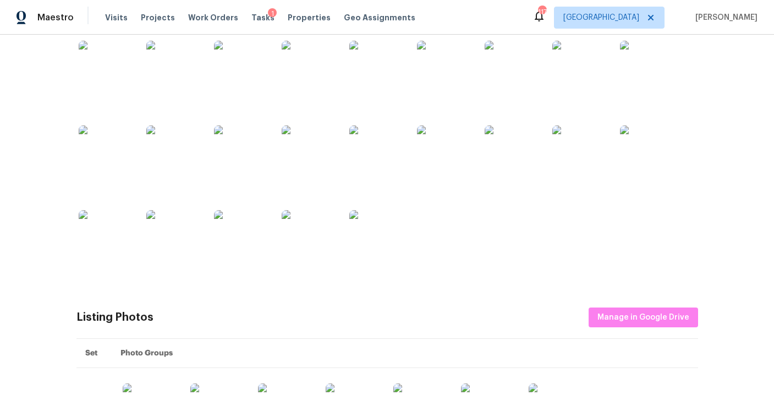
click at [461, 77] on img at bounding box center [444, 68] width 55 height 55
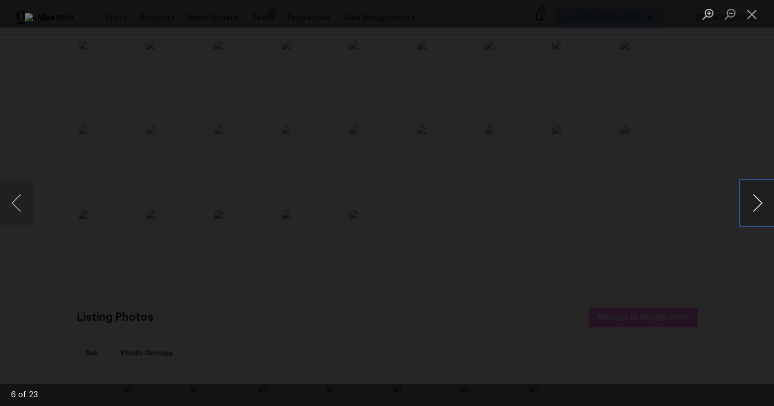
click at [749, 206] on button "Next image" at bounding box center [757, 203] width 33 height 44
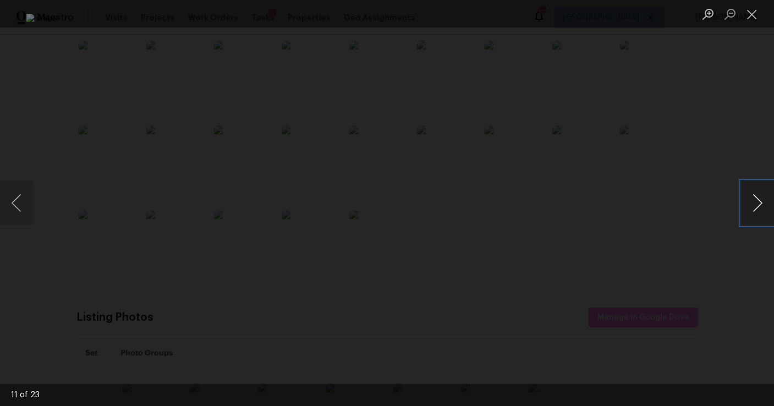
click at [749, 206] on button "Next image" at bounding box center [757, 203] width 33 height 44
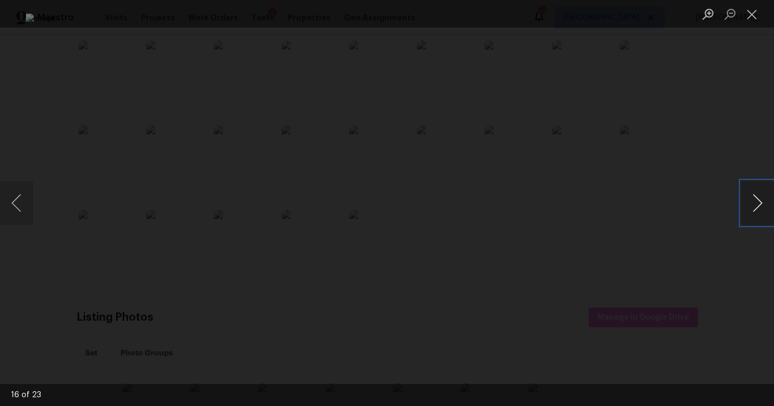
click at [749, 206] on button "Next image" at bounding box center [757, 203] width 33 height 44
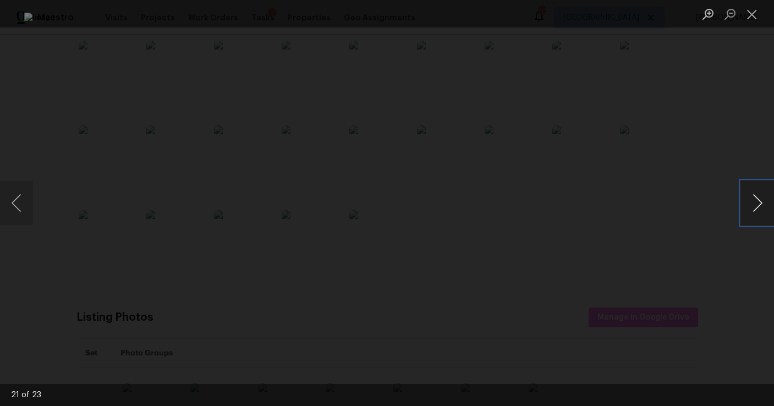
click at [749, 206] on button "Next image" at bounding box center [757, 203] width 33 height 44
click at [746, 16] on button "Close lightbox" at bounding box center [752, 13] width 22 height 19
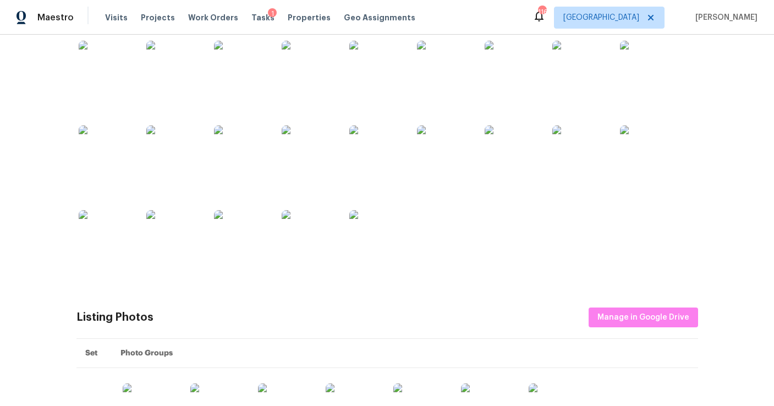
scroll to position [0, 0]
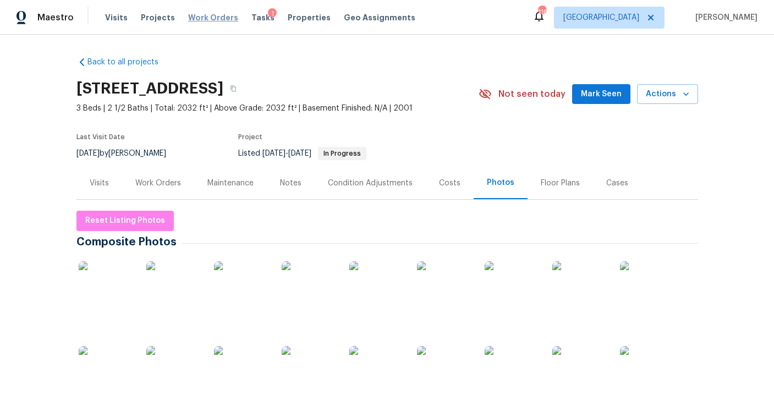
click at [213, 14] on span "Work Orders" at bounding box center [213, 17] width 50 height 11
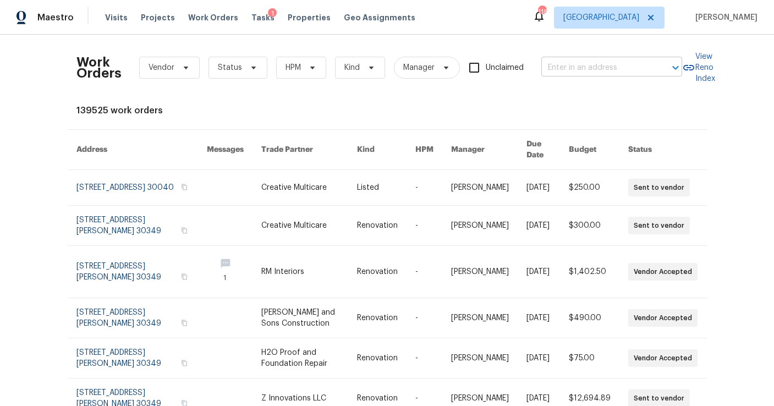
click at [590, 69] on input "text" at bounding box center [596, 67] width 110 height 17
type input "r"
type input "1485 river"
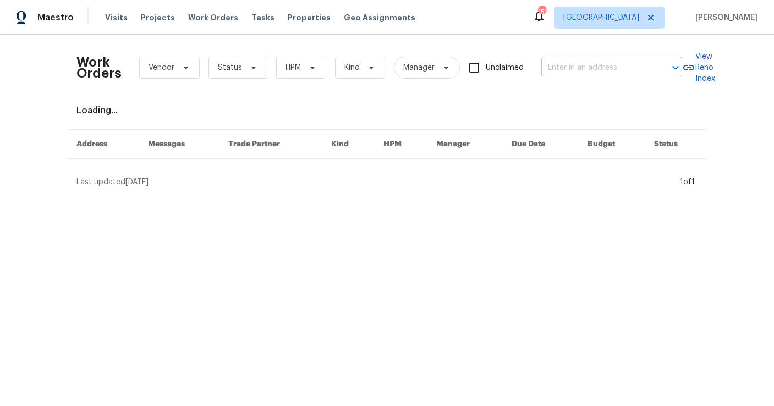
click at [560, 66] on input "text" at bounding box center [596, 67] width 110 height 17
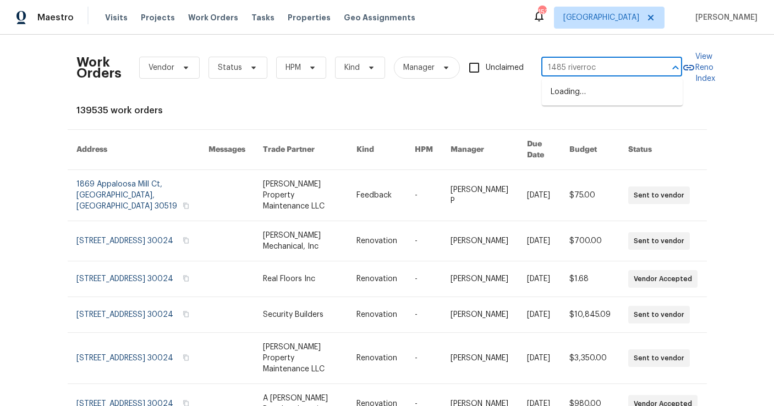
type input "1485 riverrock"
click at [570, 86] on li "1485 Riverrock Trl, Riverdale, GA 30296" at bounding box center [612, 92] width 141 height 18
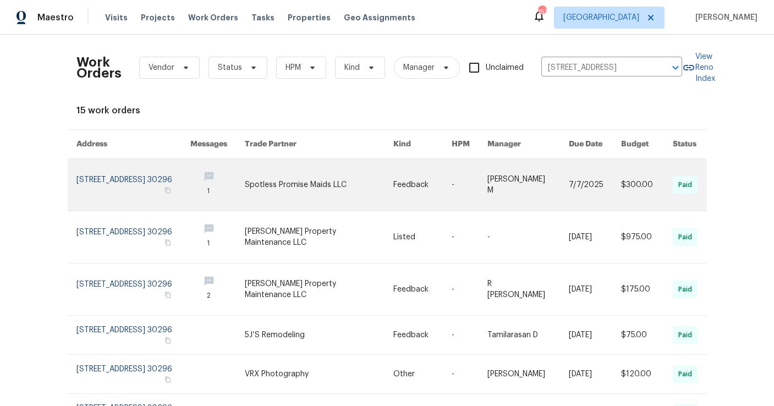
click at [126, 172] on link at bounding box center [133, 185] width 114 height 52
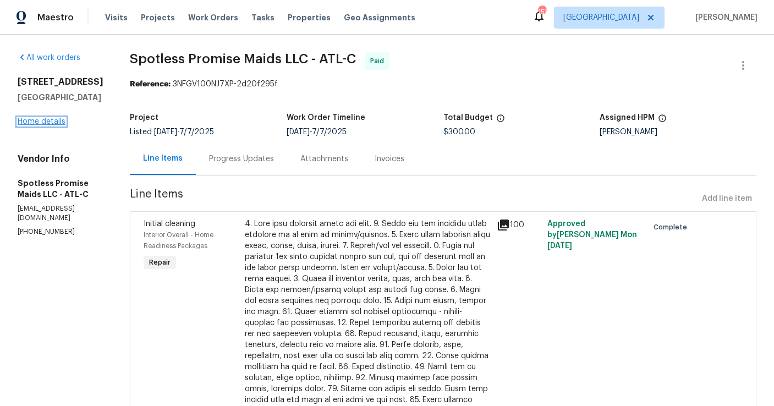
click at [32, 123] on link "Home details" at bounding box center [42, 122] width 48 height 8
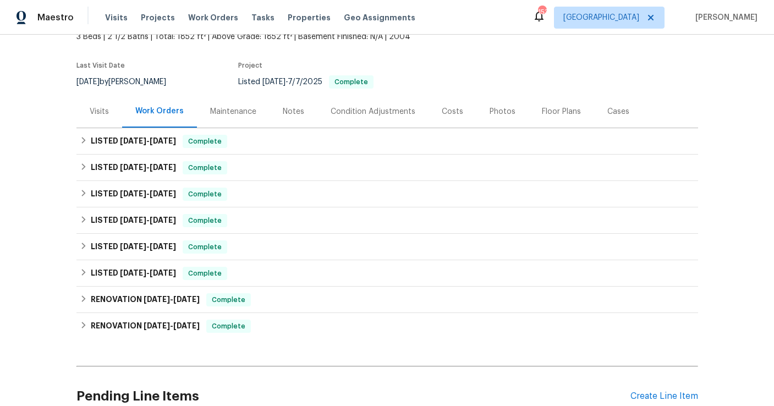
scroll to position [72, 0]
click at [496, 115] on div "Photos" at bounding box center [502, 111] width 26 height 11
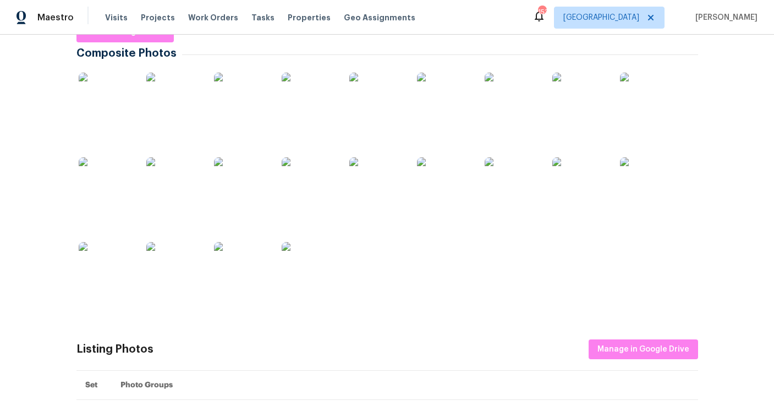
scroll to position [189, 0]
click at [178, 118] on img at bounding box center [173, 99] width 55 height 55
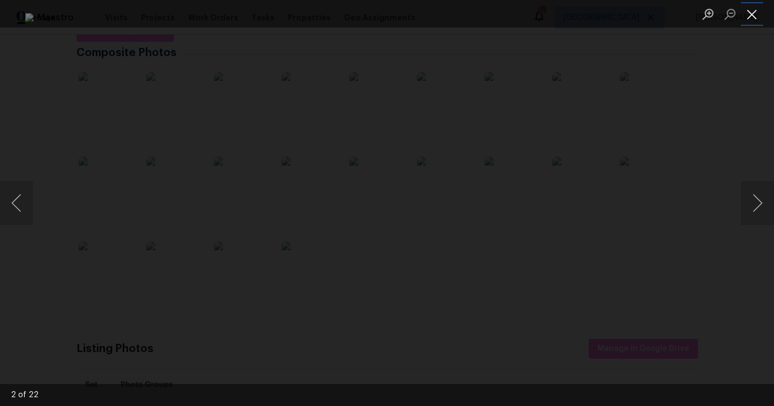
click at [758, 14] on button "Close lightbox" at bounding box center [752, 13] width 22 height 19
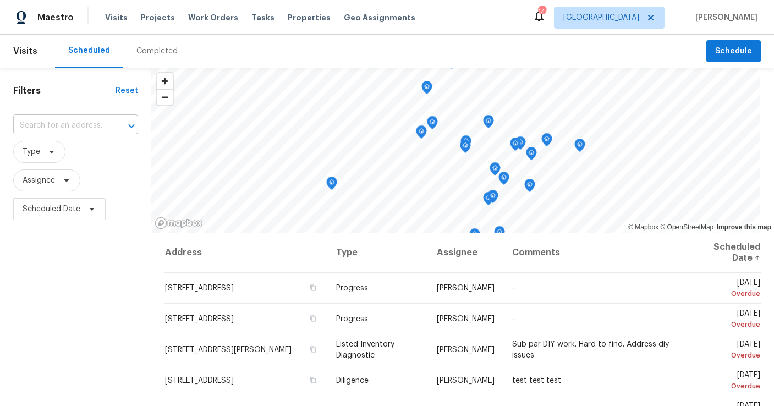
click at [54, 129] on input "text" at bounding box center [60, 125] width 94 height 17
type input "61 barr"
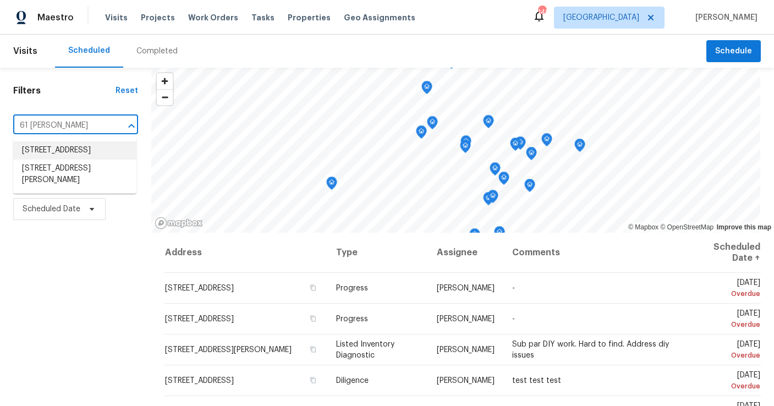
click at [78, 159] on li "61 Barrington Pl, Marietta, GA 30066" at bounding box center [74, 150] width 123 height 18
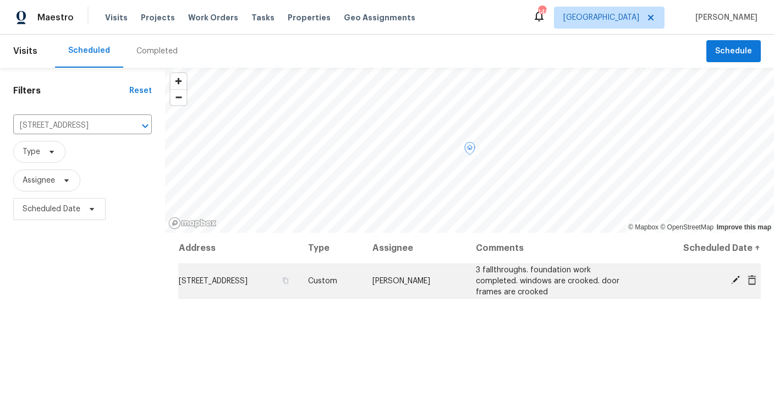
click at [734, 280] on icon at bounding box center [735, 279] width 9 height 9
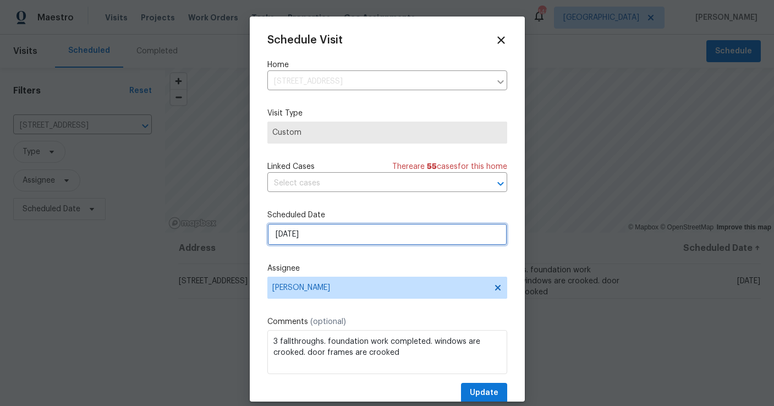
click at [364, 242] on input "[DATE]" at bounding box center [387, 234] width 240 height 22
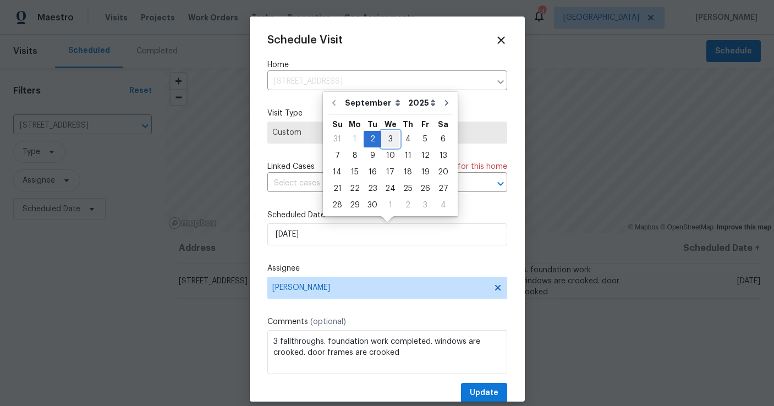
click at [390, 142] on div "3" at bounding box center [390, 138] width 18 height 15
type input "9/3/2025"
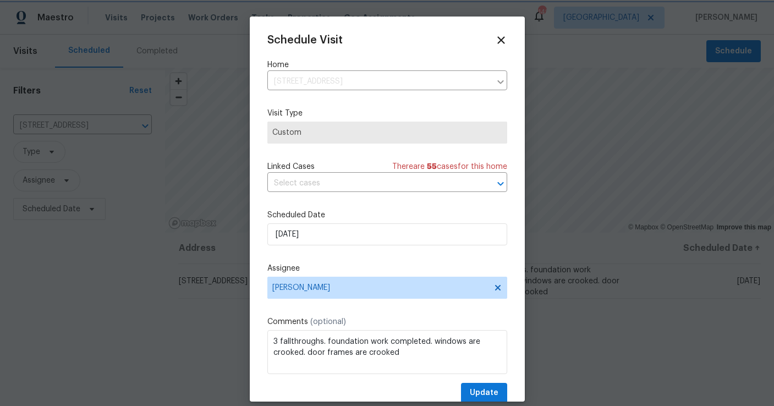
scroll to position [20, 0]
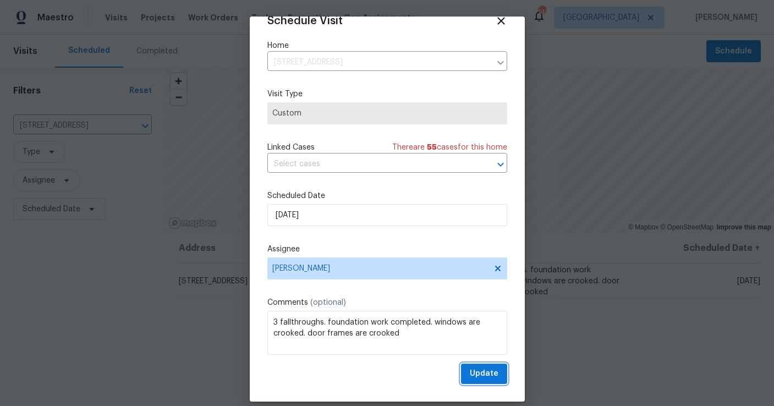
click at [479, 374] on span "Update" at bounding box center [484, 374] width 29 height 14
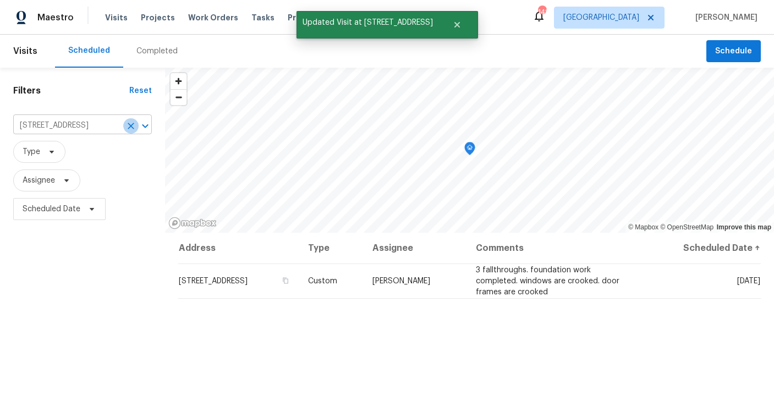
click at [126, 129] on icon "Clear" at bounding box center [130, 125] width 11 height 11
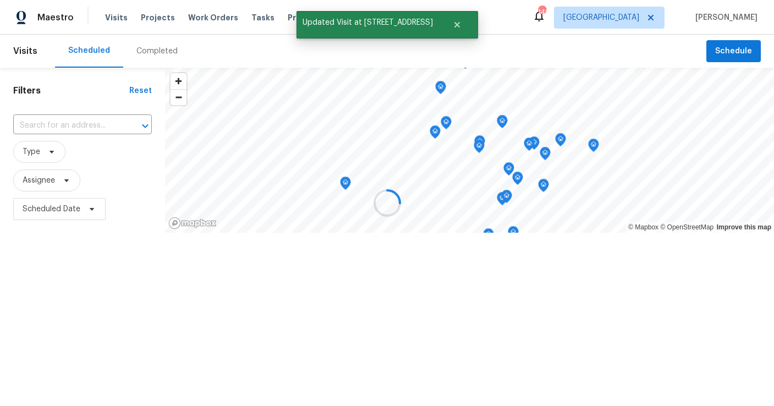
click at [56, 121] on input "text" at bounding box center [67, 125] width 108 height 17
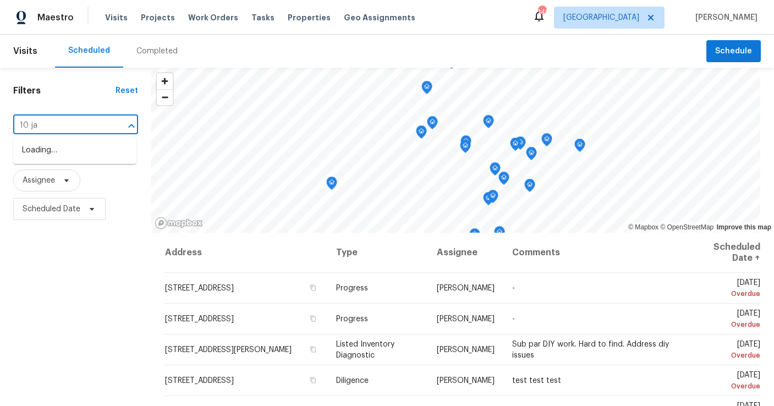
type input "10 jas"
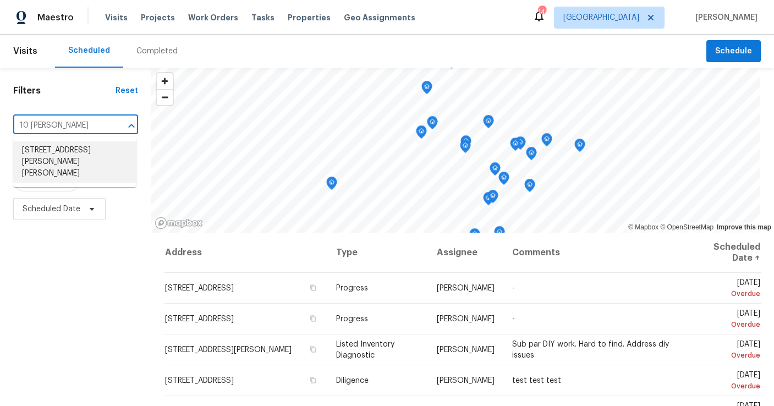
click at [52, 151] on li "10 Jasmine Ln SW, Euharlee, GA 30120" at bounding box center [74, 161] width 123 height 41
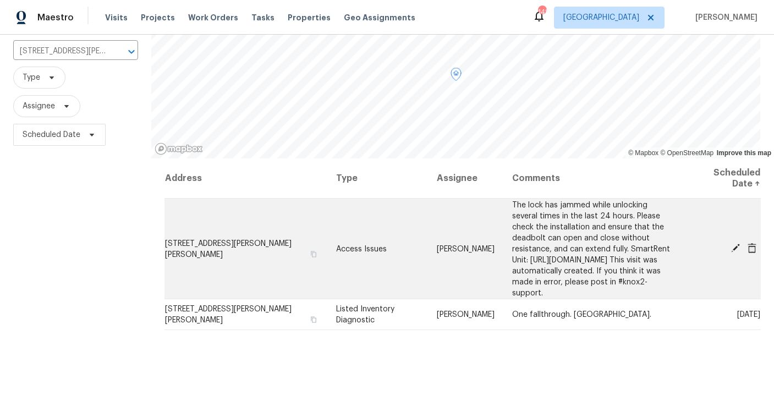
scroll to position [79, 0]
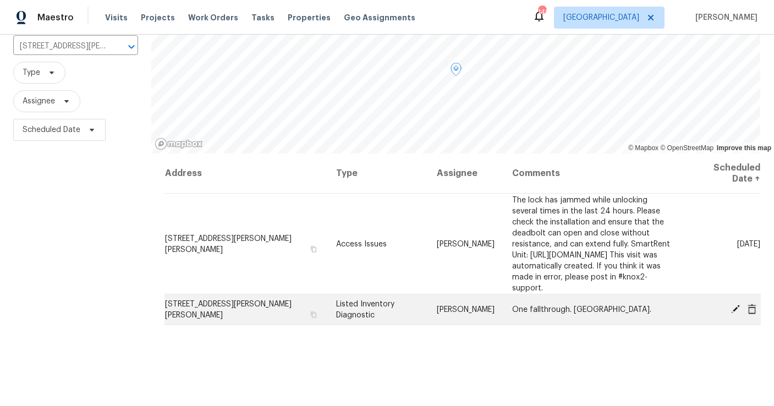
click at [733, 307] on icon at bounding box center [735, 308] width 10 height 10
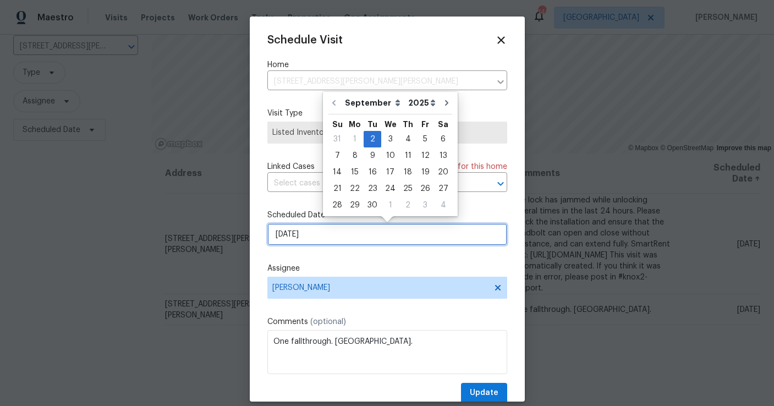
click at [308, 236] on input "[DATE]" at bounding box center [387, 234] width 240 height 22
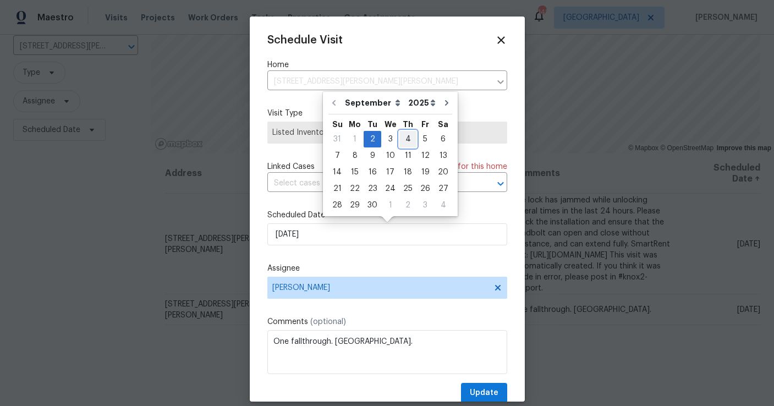
click at [405, 141] on div "4" at bounding box center [407, 138] width 17 height 15
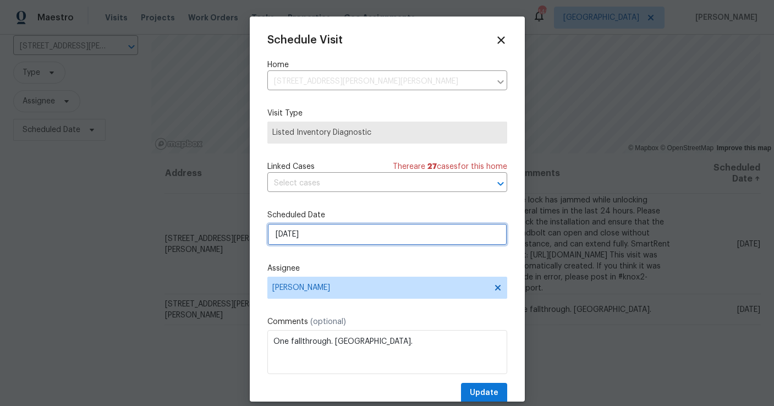
click at [319, 240] on input "[DATE]" at bounding box center [387, 234] width 240 height 22
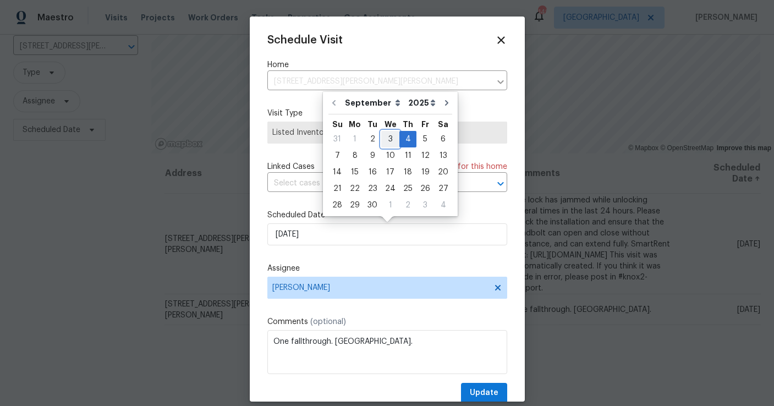
click at [386, 138] on div "3" at bounding box center [390, 138] width 18 height 15
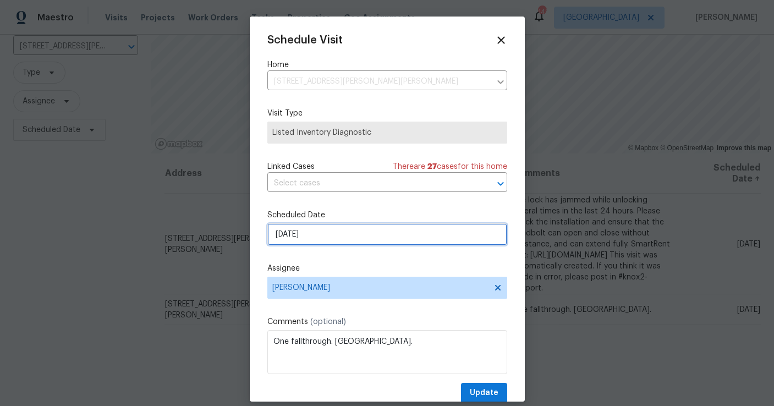
click at [318, 237] on input "9/3/2025" at bounding box center [387, 234] width 240 height 22
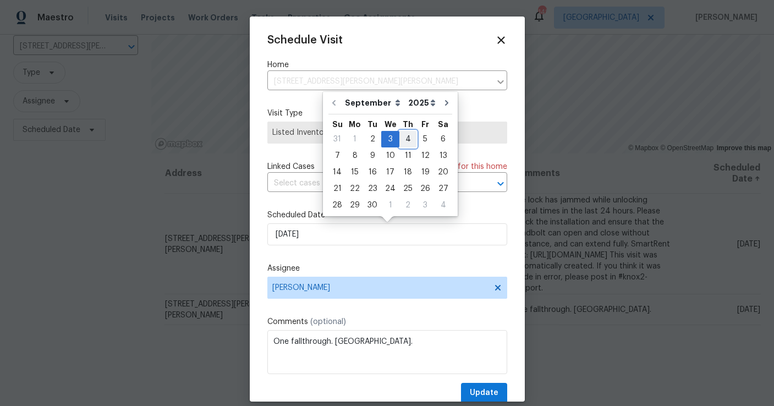
click at [402, 139] on div "4" at bounding box center [407, 138] width 17 height 15
type input "[DATE]"
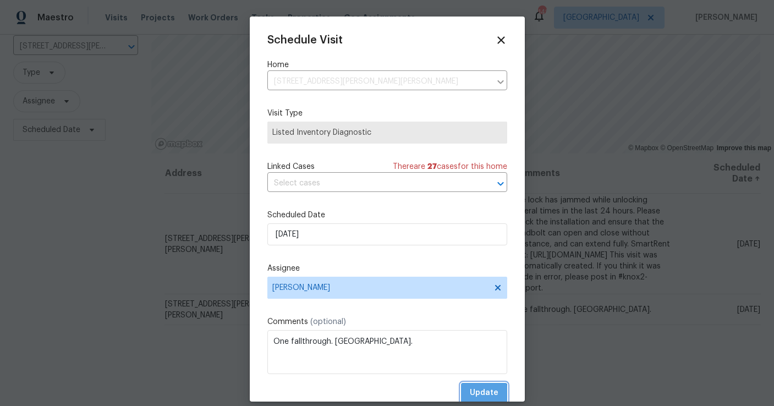
click at [476, 396] on span "Update" at bounding box center [484, 393] width 29 height 14
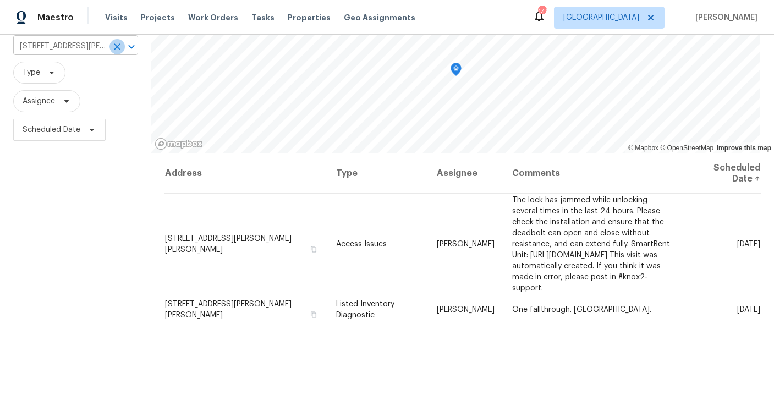
click at [123, 45] on icon "Clear" at bounding box center [117, 46] width 11 height 11
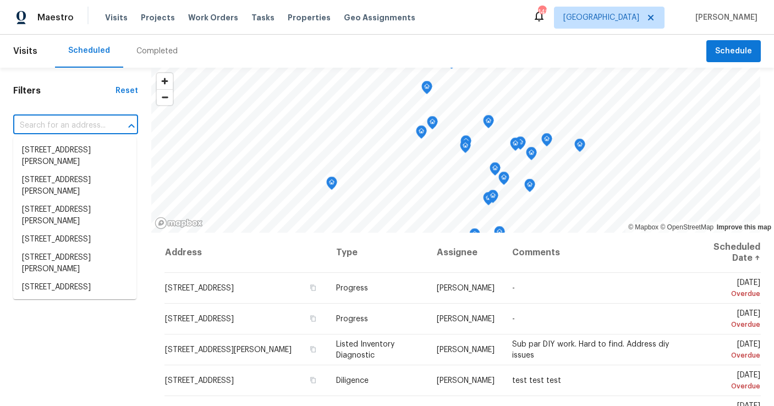
click at [36, 123] on input "text" at bounding box center [60, 125] width 94 height 17
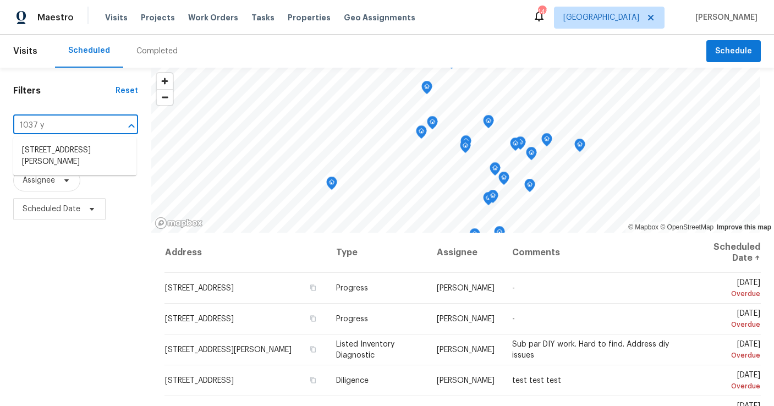
type input "1037 yo"
click at [64, 151] on li "1037 Yorkshire Dr, Griffin, GA 30223" at bounding box center [74, 156] width 123 height 30
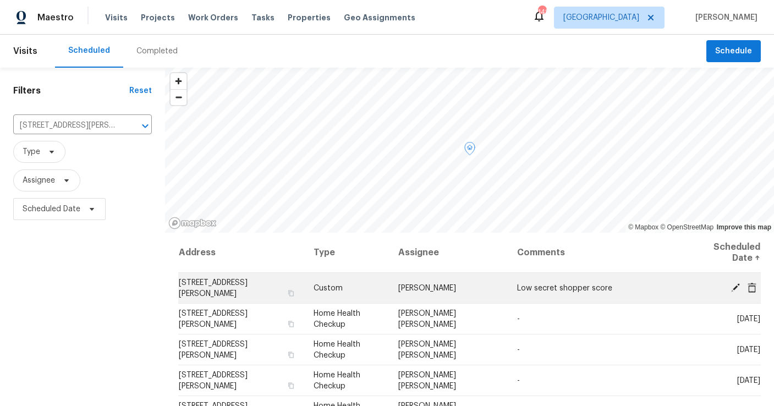
click at [735, 286] on icon at bounding box center [735, 287] width 9 height 9
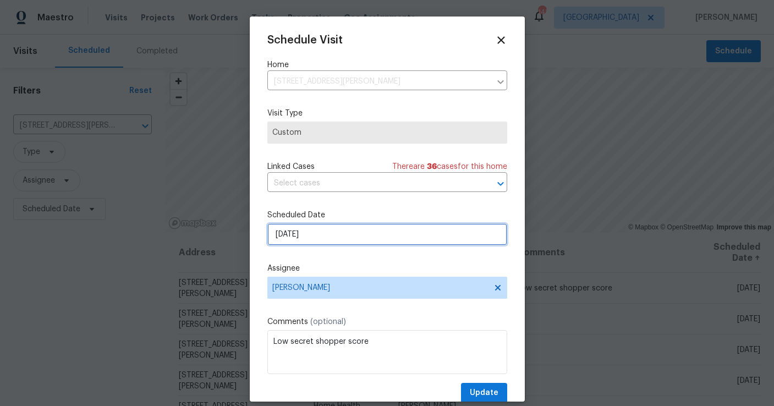
click at [350, 229] on input "[DATE]" at bounding box center [387, 234] width 240 height 22
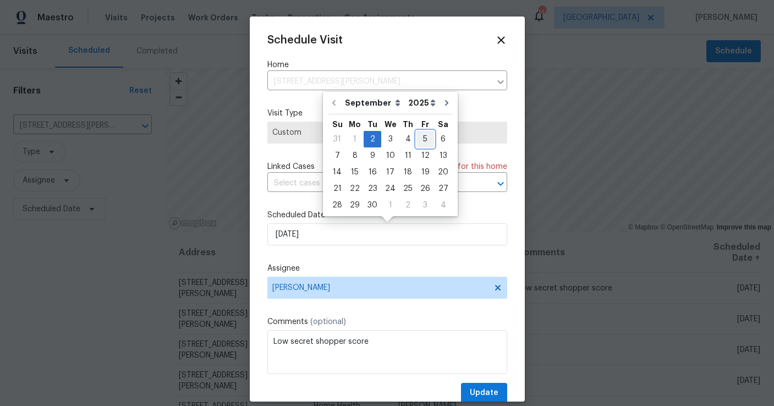
click at [419, 140] on div "5" at bounding box center [425, 138] width 18 height 15
type input "[DATE]"
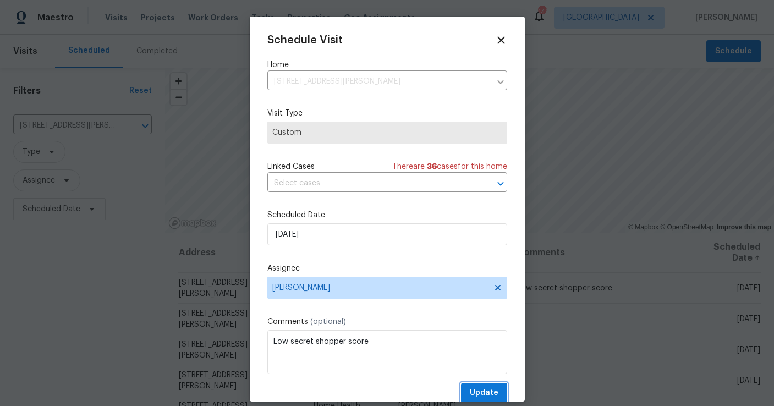
click at [484, 387] on span "Update" at bounding box center [484, 393] width 29 height 14
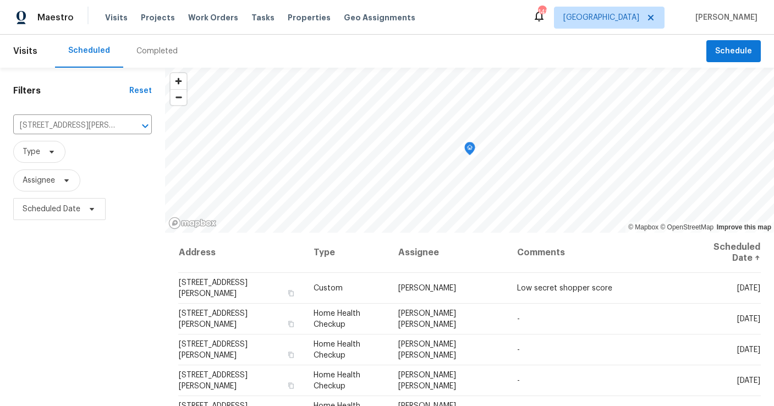
click at [106, 219] on span "Scheduled Date" at bounding box center [82, 209] width 139 height 29
click at [216, 14] on span "Work Orders" at bounding box center [213, 17] width 50 height 11
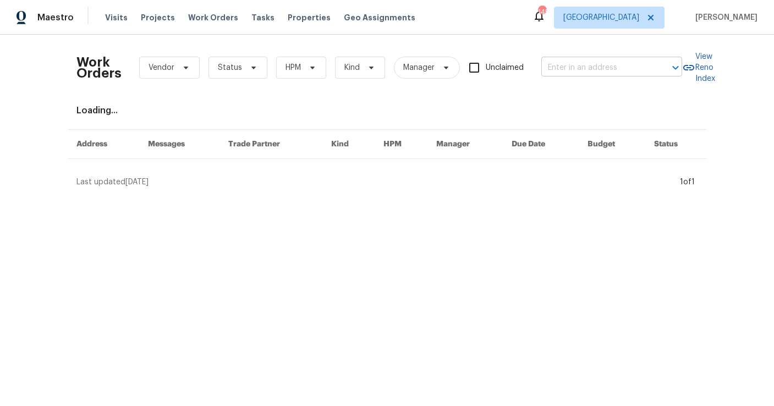
click at [566, 60] on input "text" at bounding box center [596, 67] width 110 height 17
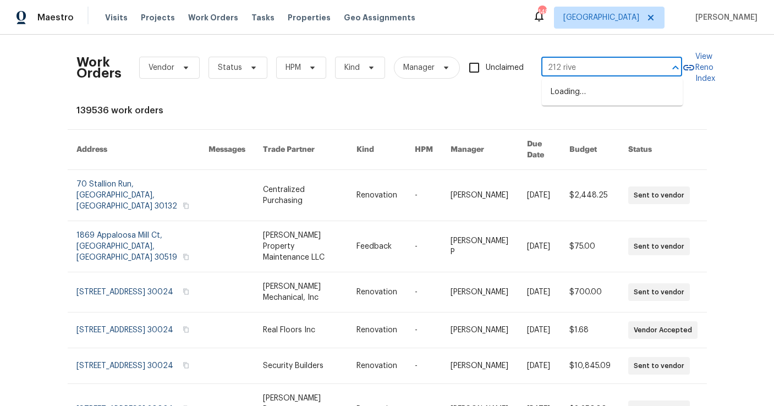
type input "212 river"
click at [600, 94] on li "212 Riverstone Commons Cir, Canton, GA 30114" at bounding box center [612, 92] width 141 height 18
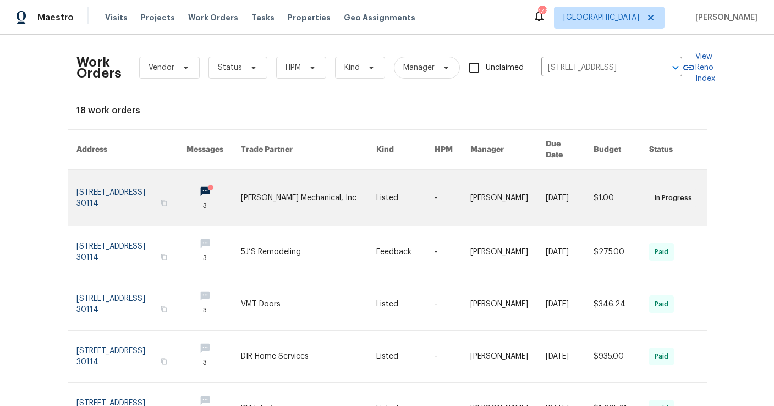
click at [150, 182] on link at bounding box center [131, 198] width 110 height 56
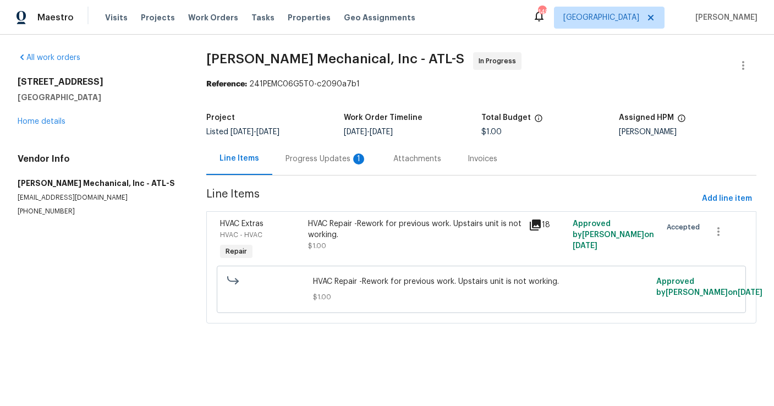
click at [330, 157] on div "Progress Updates 1" at bounding box center [325, 158] width 81 height 11
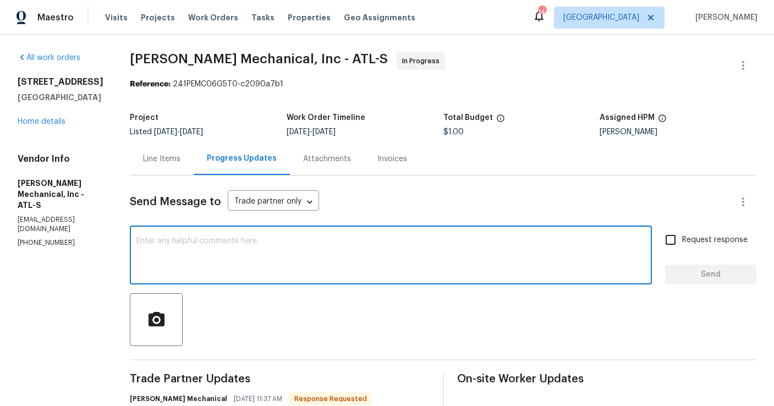
click at [330, 242] on textarea at bounding box center [390, 256] width 509 height 38
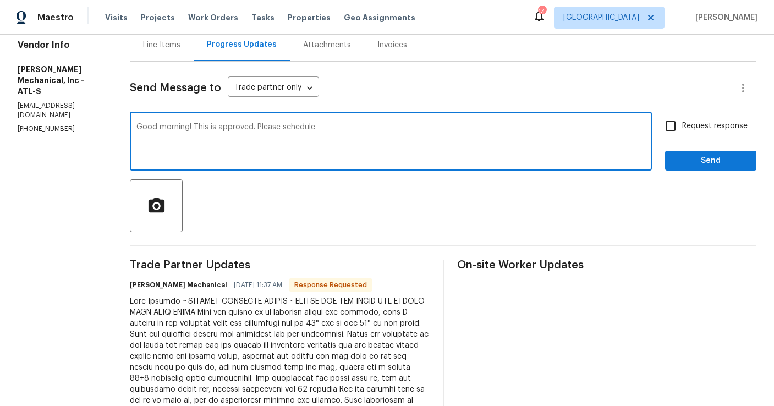
scroll to position [122, 0]
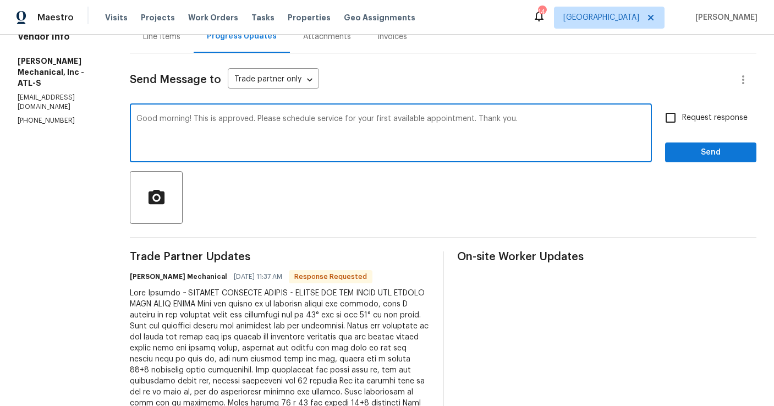
type textarea "Good morning! This is approved. Please schedule service for your first availabl…"
click at [674, 117] on input "Request response" at bounding box center [670, 117] width 23 height 23
checkbox input "true"
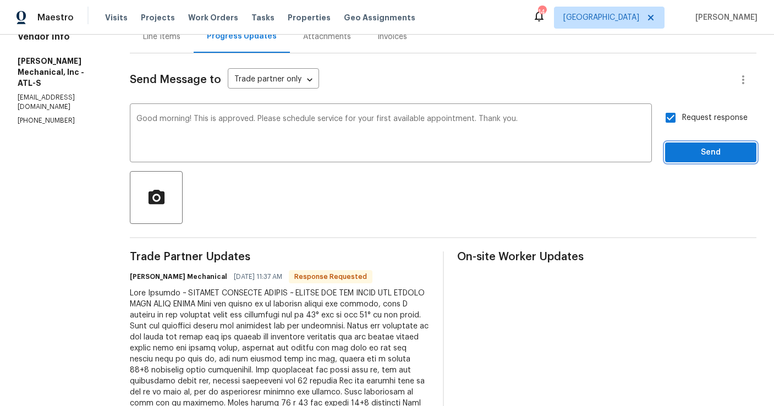
click at [683, 148] on span "Send" at bounding box center [710, 153] width 74 height 14
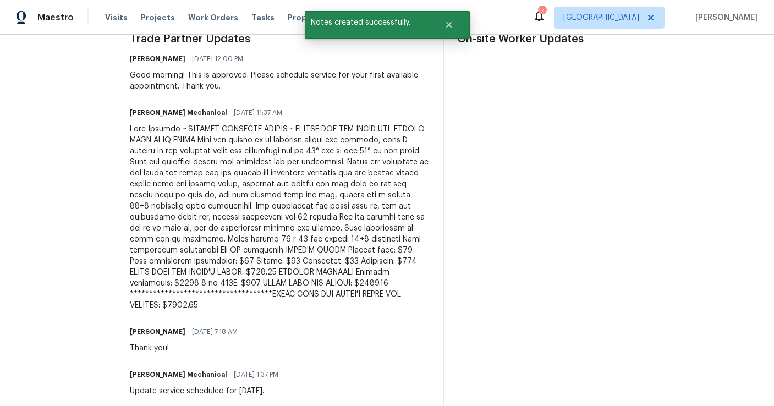
scroll to position [341, 0]
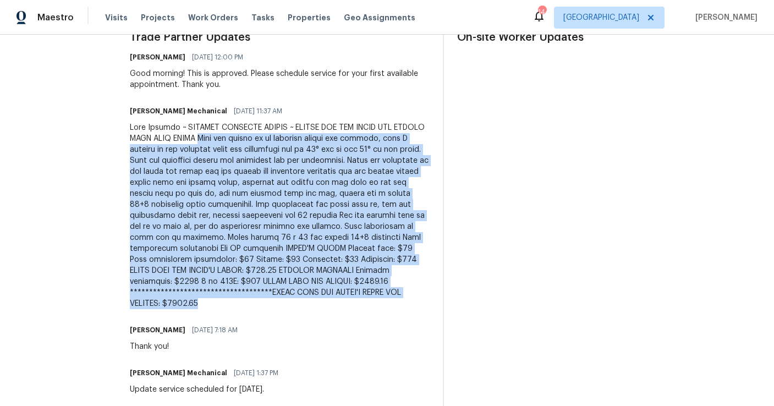
drag, startPoint x: 194, startPoint y: 306, endPoint x: 249, endPoint y: 135, distance: 178.9
click at [249, 135] on div at bounding box center [280, 215] width 300 height 187
copy div "This was called in as upstairs system not cooling, when I arrived at the proper…"
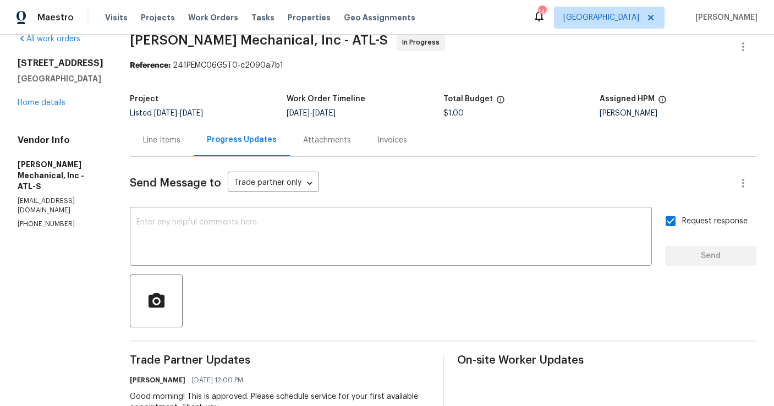
scroll to position [0, 0]
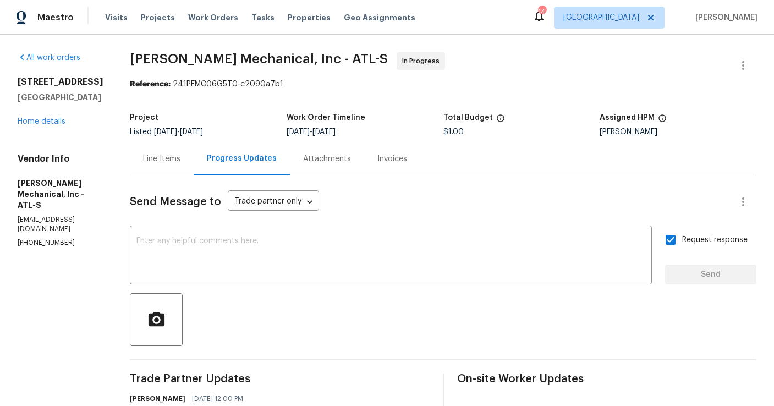
click at [182, 165] on div "Line Items" at bounding box center [162, 158] width 64 height 32
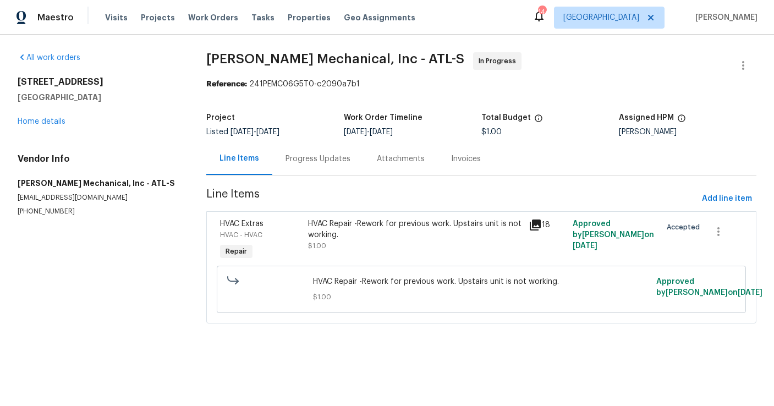
click at [389, 227] on div "HVAC Repair -Rework for previous work. Upstairs unit is not working." at bounding box center [415, 229] width 214 height 22
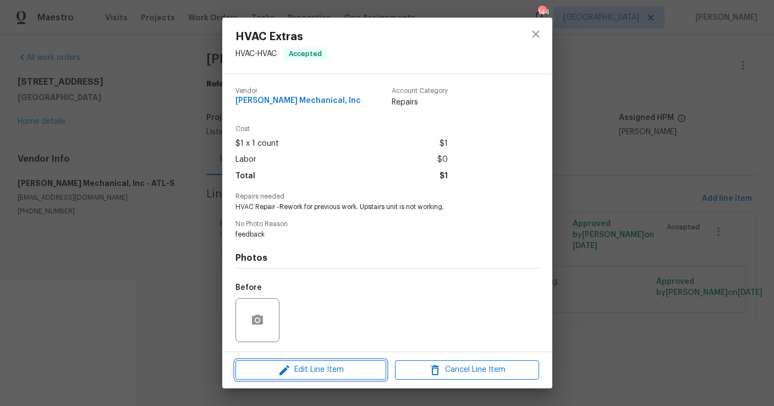
click at [344, 367] on span "Edit Line Item" at bounding box center [311, 370] width 144 height 14
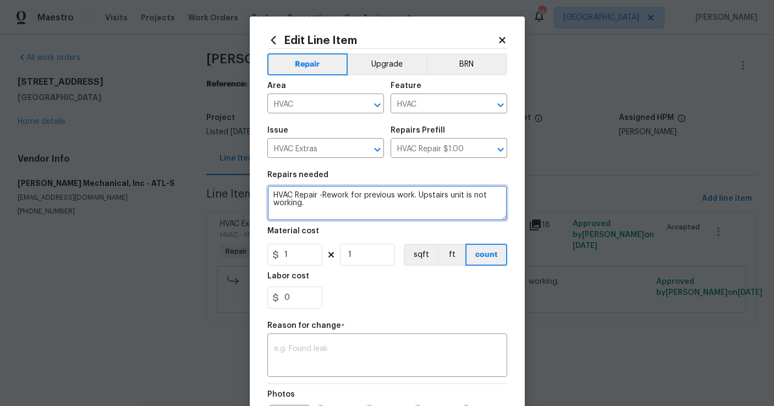
click at [354, 213] on textarea "HVAC Repair -Rework for previous work. Upstairs unit is not working." at bounding box center [387, 202] width 240 height 35
click at [279, 211] on textarea "HVAC Repair -Rework for previous work. Upstairs unit is not working." at bounding box center [387, 202] width 240 height 35
paste textarea "This was called in as upstairs system not cooling, when I arrived at the proper…"
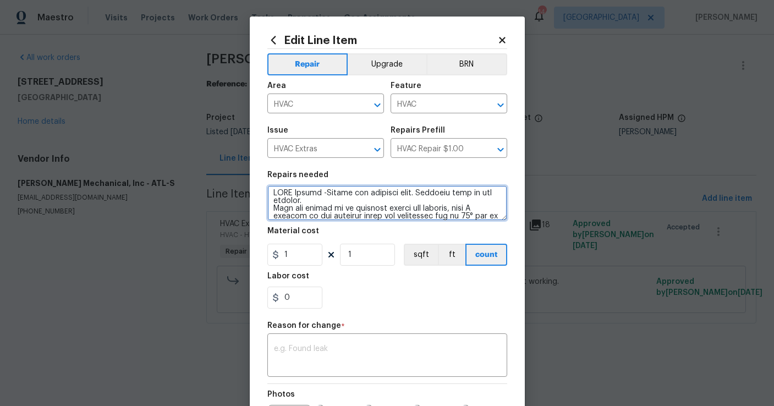
scroll to position [141, 0]
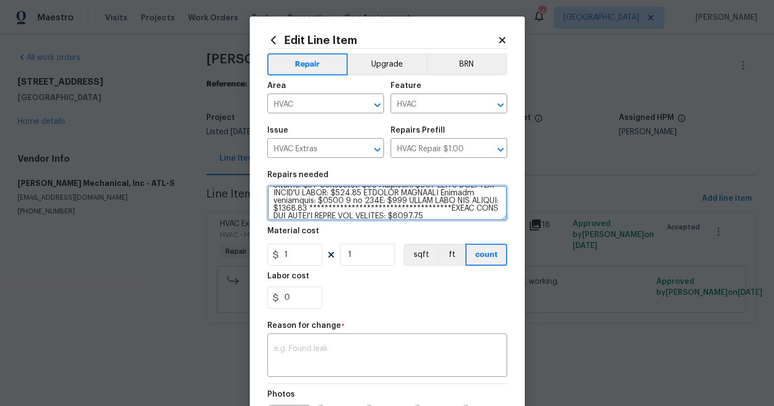
type textarea "HVAC Repair -Rework for previous work. Upstairs unit is not working. This was c…"
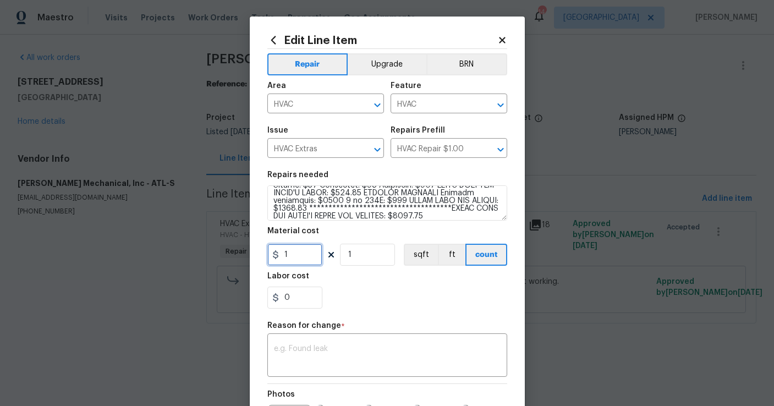
drag, startPoint x: 295, startPoint y: 256, endPoint x: 272, endPoint y: 255, distance: 23.1
click at [272, 255] on div "1" at bounding box center [294, 255] width 55 height 22
type input "2530"
click at [285, 347] on textarea at bounding box center [387, 356] width 227 height 23
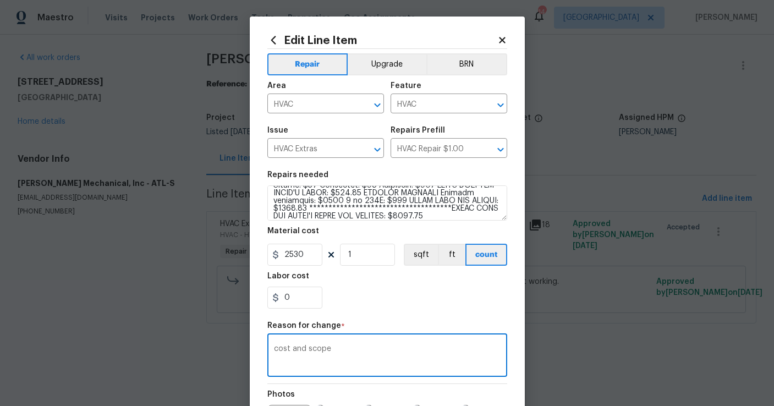
scroll to position [147, 0]
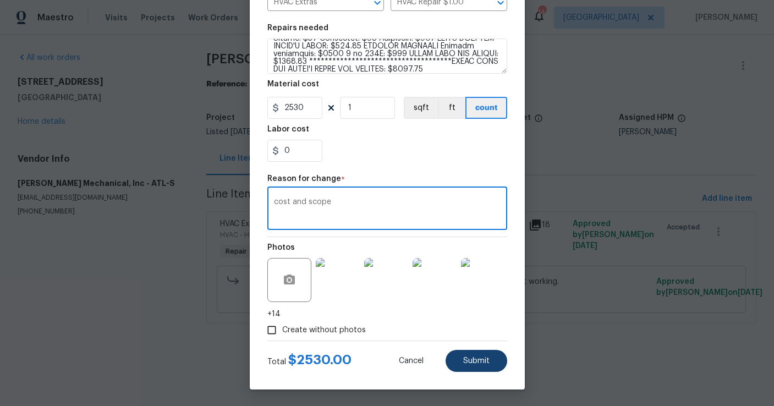
type textarea "cost and scope"
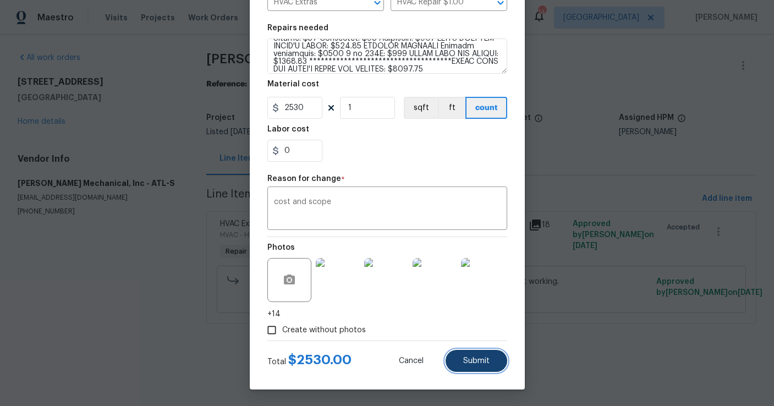
click at [467, 366] on button "Submit" at bounding box center [476, 361] width 62 height 22
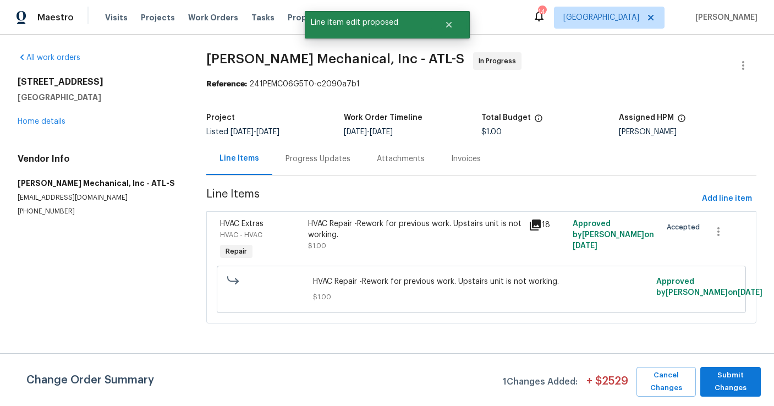
scroll to position [0, 0]
click at [725, 386] on span "Submit Changes" at bounding box center [729, 381] width 49 height 25
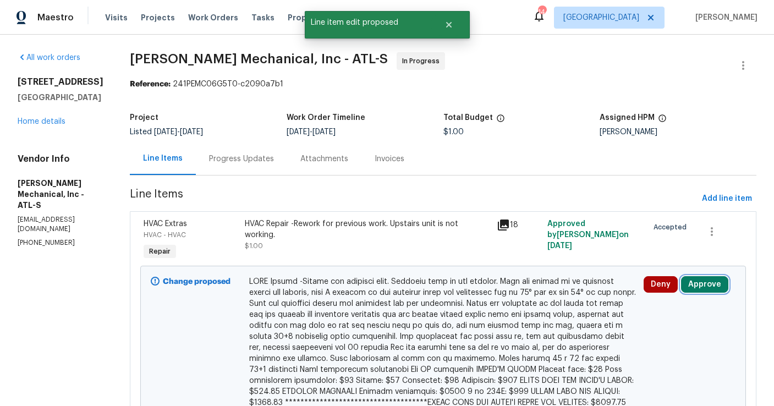
click at [696, 283] on button "Approve" at bounding box center [704, 284] width 47 height 16
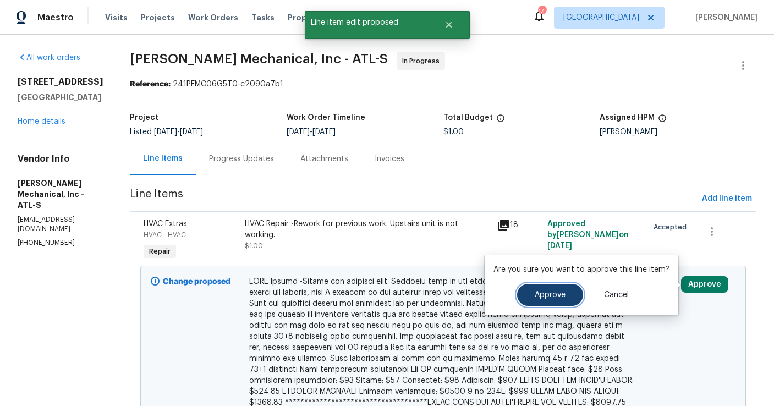
click at [555, 293] on span "Approve" at bounding box center [549, 295] width 31 height 8
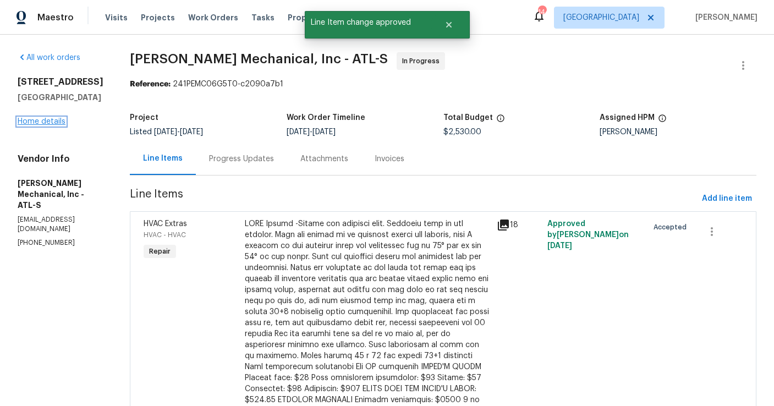
click at [48, 125] on link "Home details" at bounding box center [42, 122] width 48 height 8
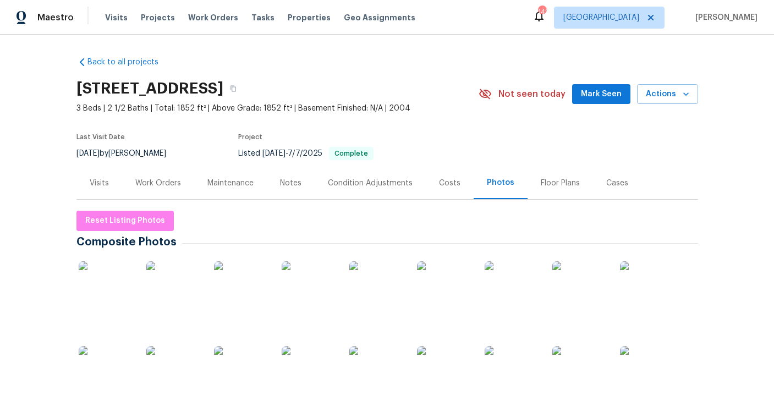
scroll to position [189, 0]
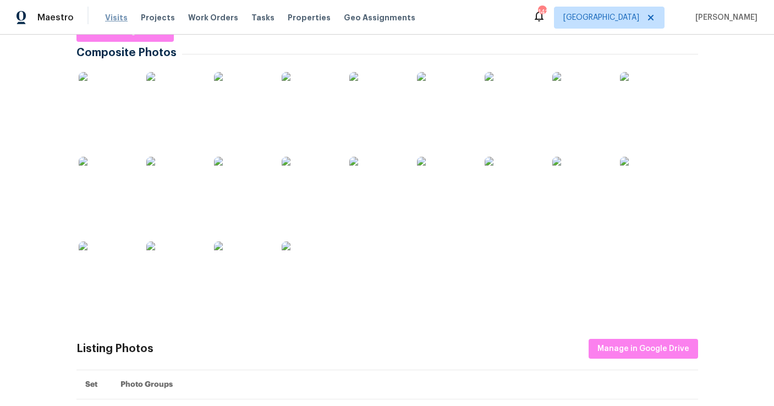
click at [122, 13] on span "Visits" at bounding box center [116, 17] width 23 height 11
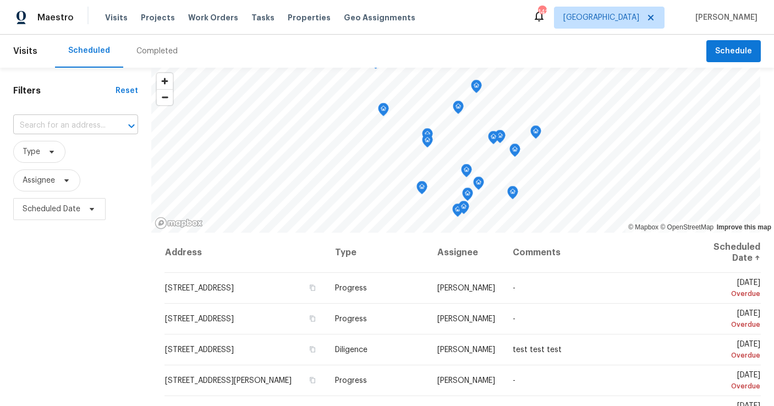
click at [61, 127] on input "text" at bounding box center [60, 125] width 94 height 17
paste input "[STREET_ADDRESS]"
type input "[STREET_ADDRESS]"
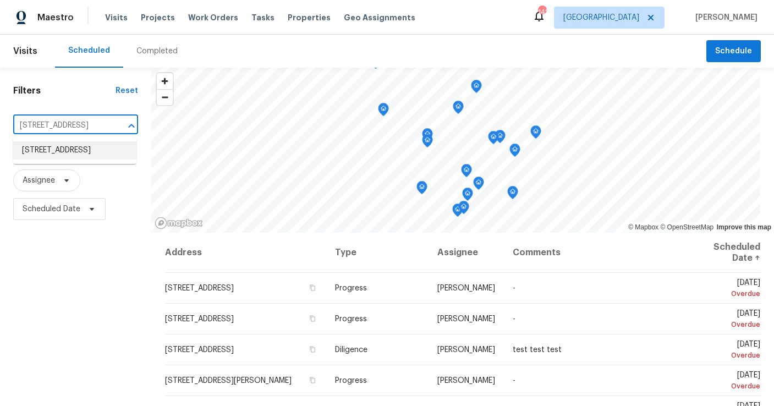
click at [90, 155] on li "[STREET_ADDRESS]" at bounding box center [74, 150] width 123 height 18
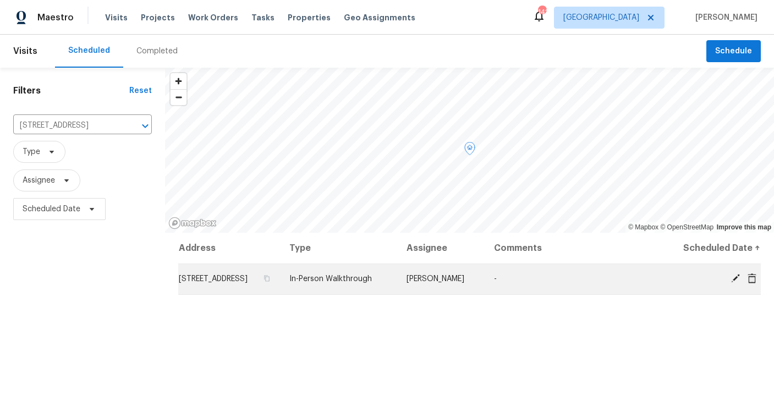
click at [737, 276] on icon at bounding box center [735, 278] width 9 height 9
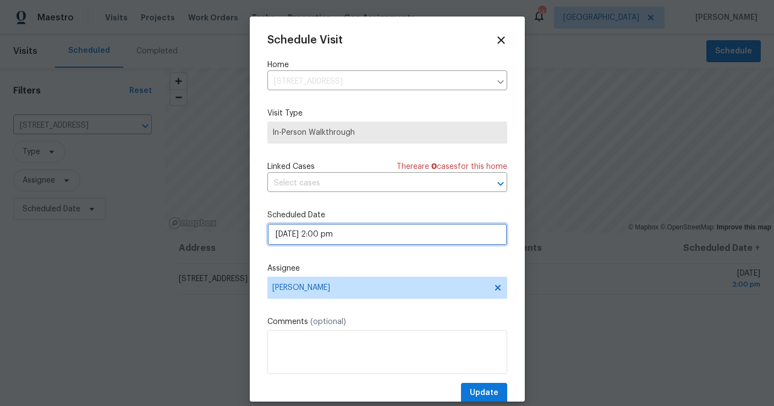
click at [288, 234] on input "[DATE] 2:00 pm" at bounding box center [387, 234] width 240 height 22
select select "pm"
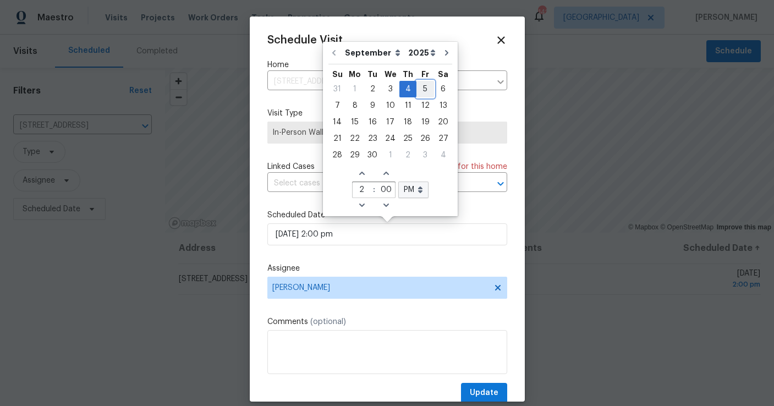
click at [421, 87] on div "5" at bounding box center [425, 88] width 18 height 15
type input "[DATE] 2:00 pm"
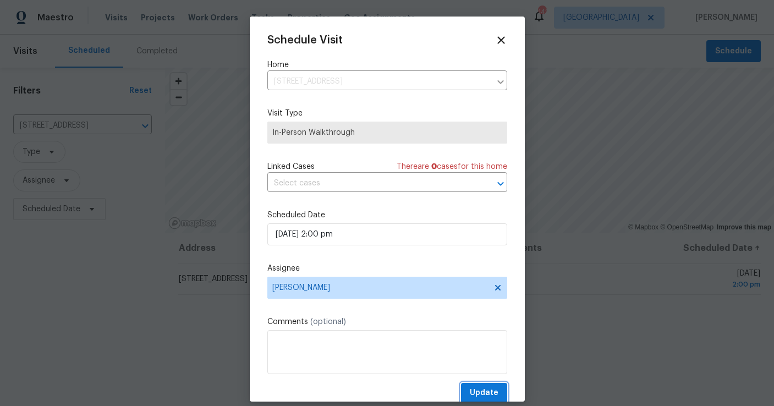
click at [483, 393] on span "Update" at bounding box center [484, 393] width 29 height 14
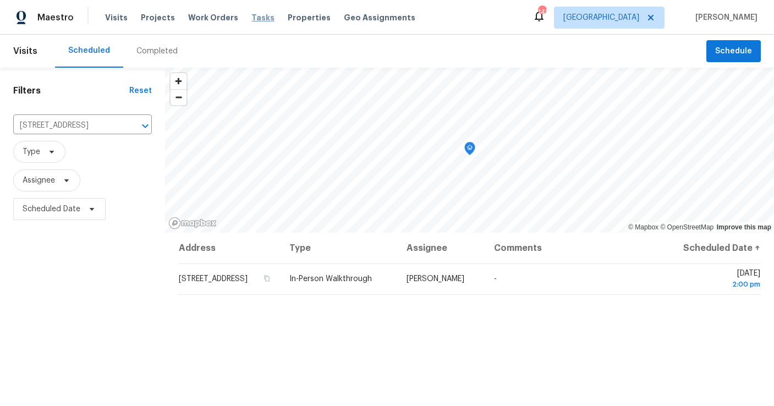
click at [253, 14] on span "Tasks" at bounding box center [262, 18] width 23 height 8
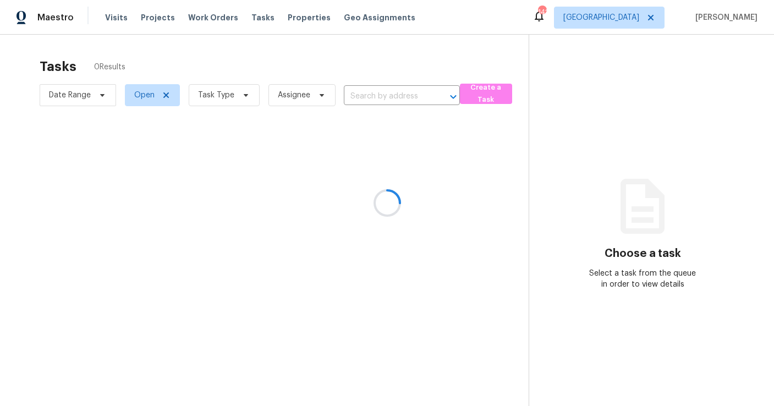
click at [197, 21] on div at bounding box center [387, 203] width 774 height 406
click at [197, 16] on div at bounding box center [387, 203] width 774 height 406
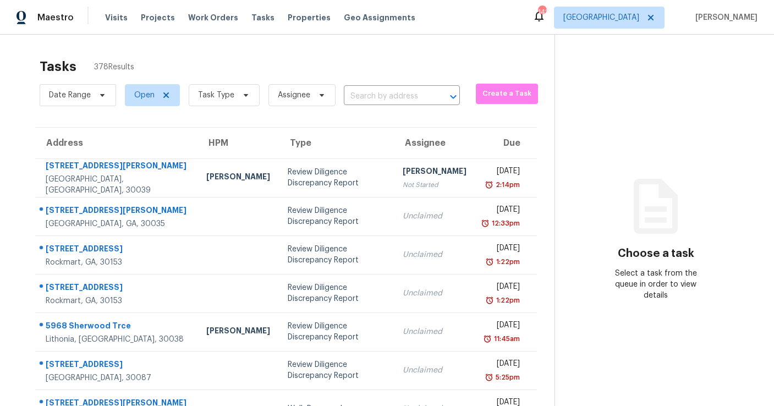
click at [201, 16] on span "Work Orders" at bounding box center [213, 17] width 50 height 11
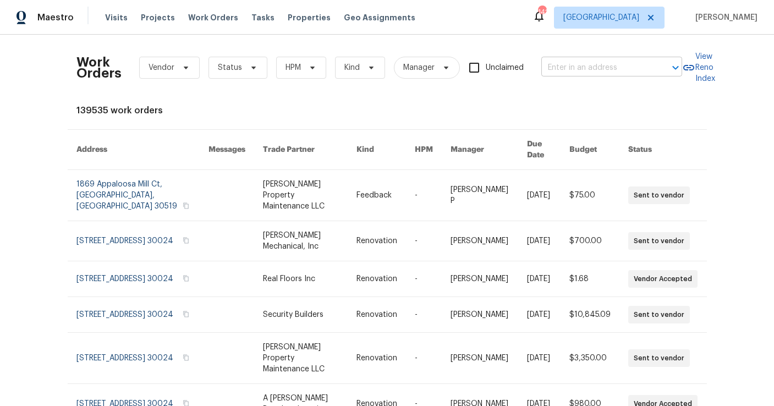
click at [591, 74] on input "text" at bounding box center [596, 67] width 110 height 17
type input "270 [PERSON_NAME]"
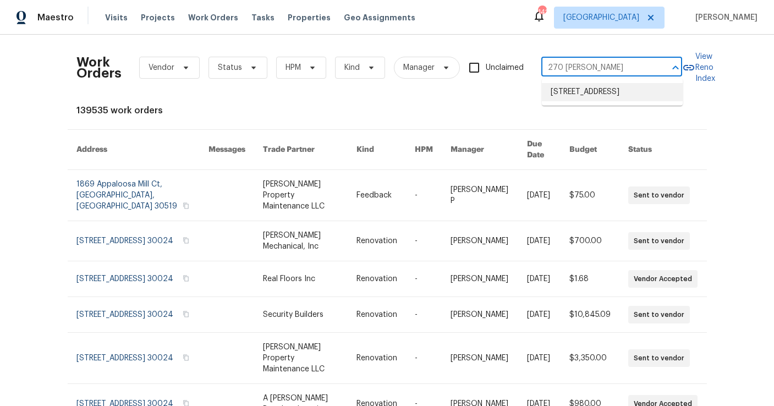
click at [597, 101] on li "[STREET_ADDRESS]" at bounding box center [612, 92] width 141 height 18
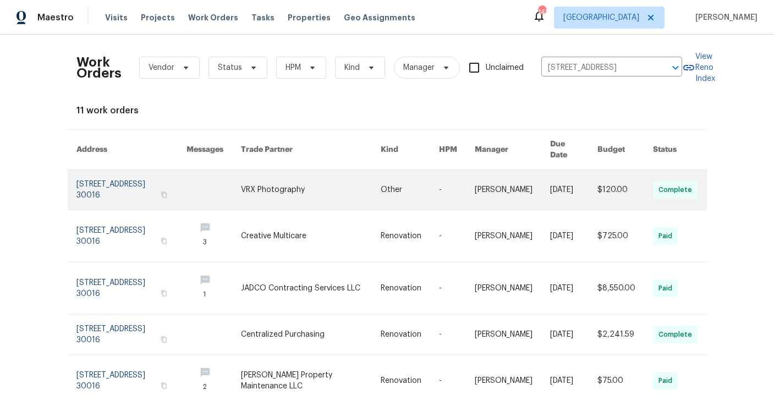
click at [131, 173] on link at bounding box center [131, 190] width 110 height 40
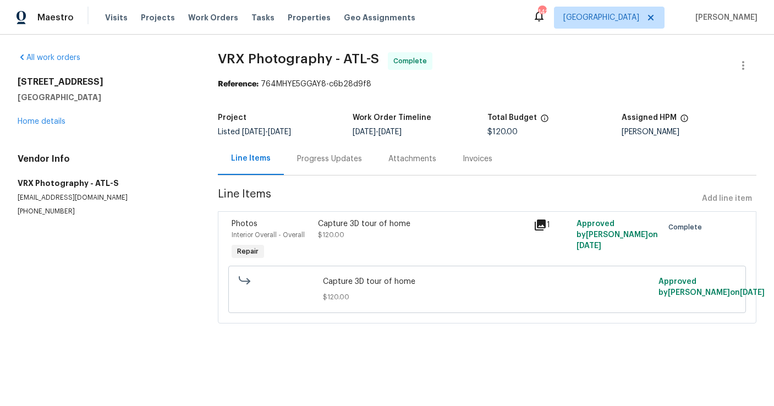
click at [53, 125] on div "[STREET_ADDRESS] Home details" at bounding box center [105, 101] width 174 height 51
click at [48, 123] on link "Home details" at bounding box center [42, 122] width 48 height 8
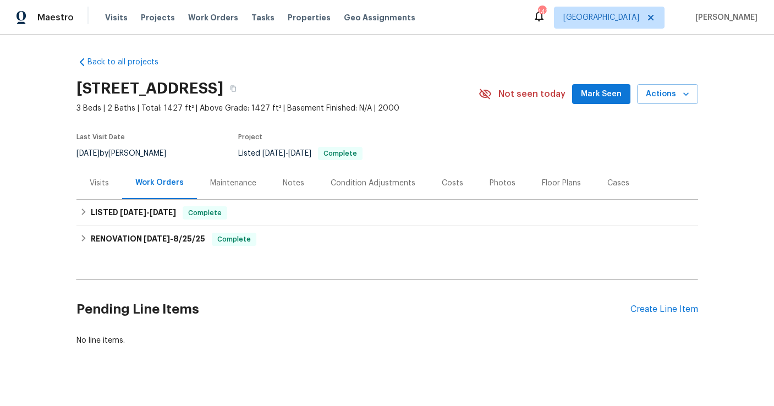
click at [489, 181] on div "Photos" at bounding box center [502, 183] width 26 height 11
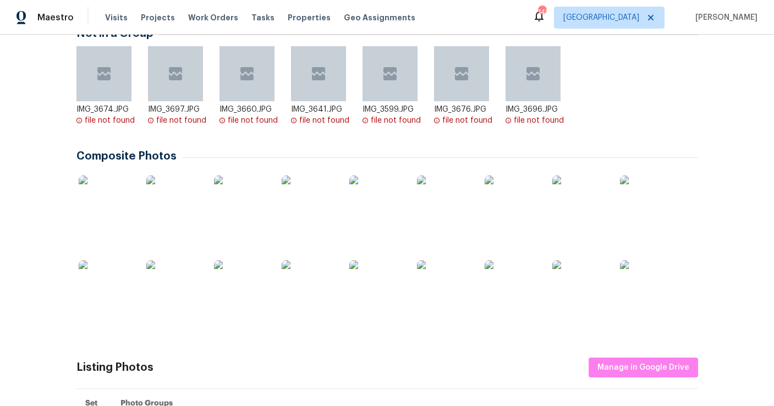
scroll to position [209, 0]
click at [519, 206] on img at bounding box center [511, 202] width 55 height 55
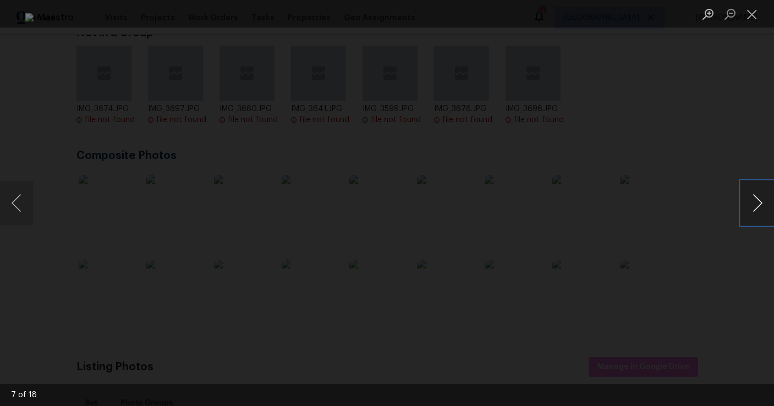
click at [762, 200] on button "Next image" at bounding box center [757, 203] width 33 height 44
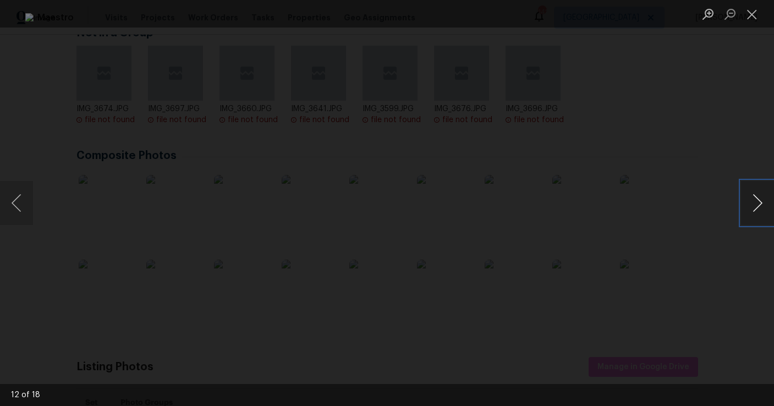
click at [762, 200] on button "Next image" at bounding box center [757, 203] width 33 height 44
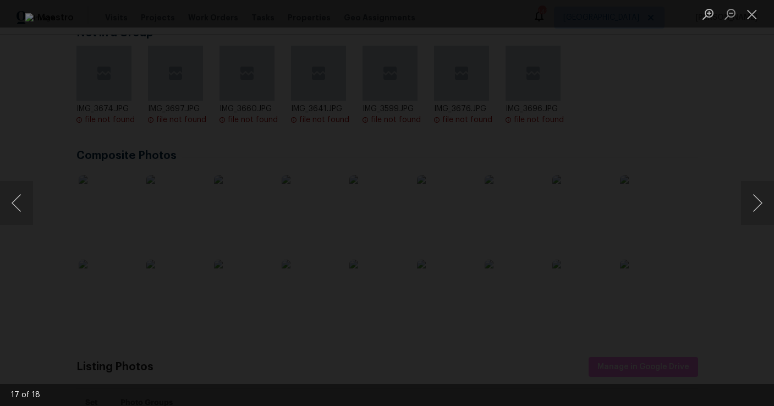
click at [35, 208] on div "Lightbox" at bounding box center [387, 203] width 774 height 406
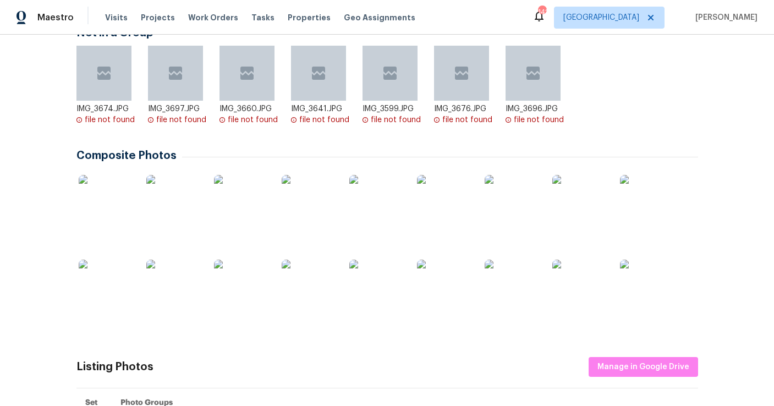
click at [523, 285] on img at bounding box center [511, 286] width 55 height 55
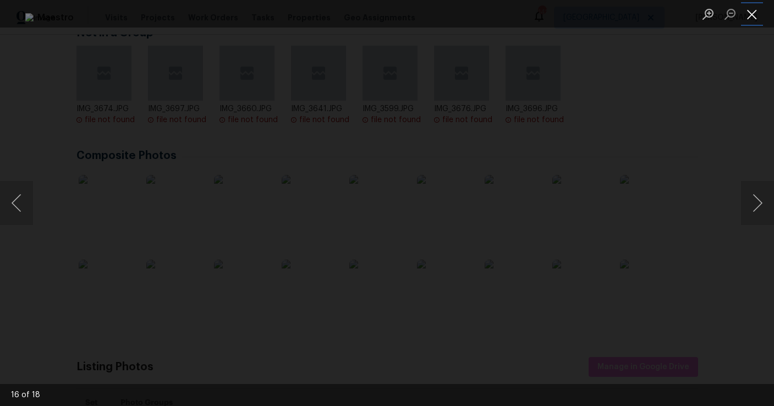
click at [752, 16] on button "Close lightbox" at bounding box center [752, 13] width 22 height 19
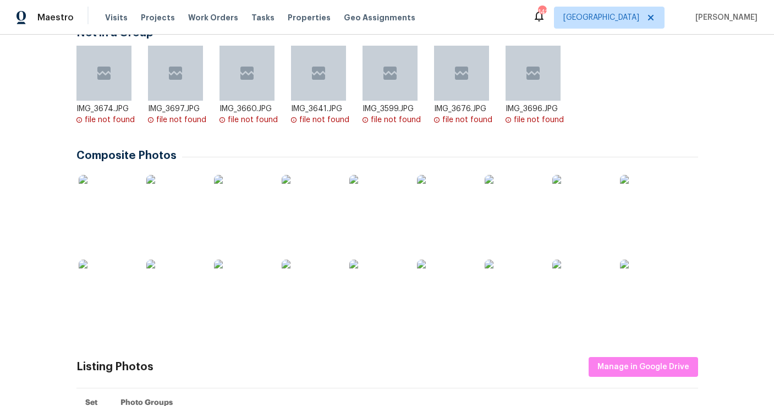
click at [122, 207] on img at bounding box center [106, 202] width 55 height 55
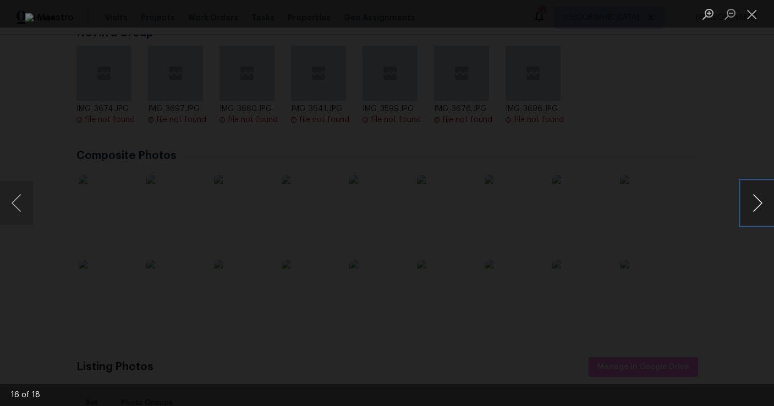
click at [744, 199] on button "Next image" at bounding box center [757, 203] width 33 height 44
click at [750, 198] on button "Next image" at bounding box center [757, 203] width 33 height 44
click at [759, 203] on button "Next image" at bounding box center [757, 203] width 33 height 44
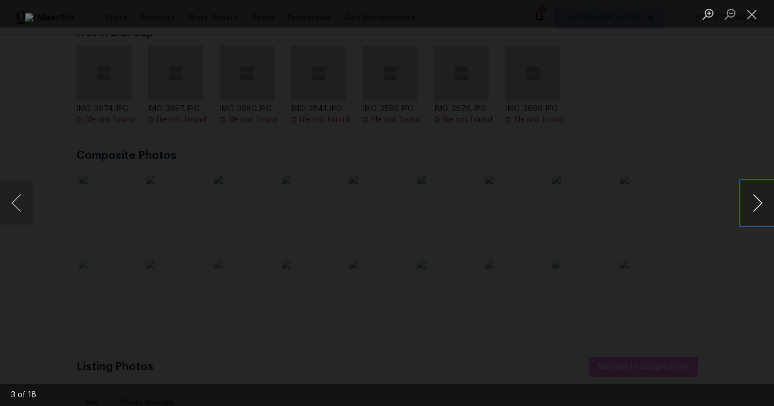
click at [759, 203] on button "Next image" at bounding box center [757, 203] width 33 height 44
click at [752, 14] on button "Close lightbox" at bounding box center [752, 13] width 22 height 19
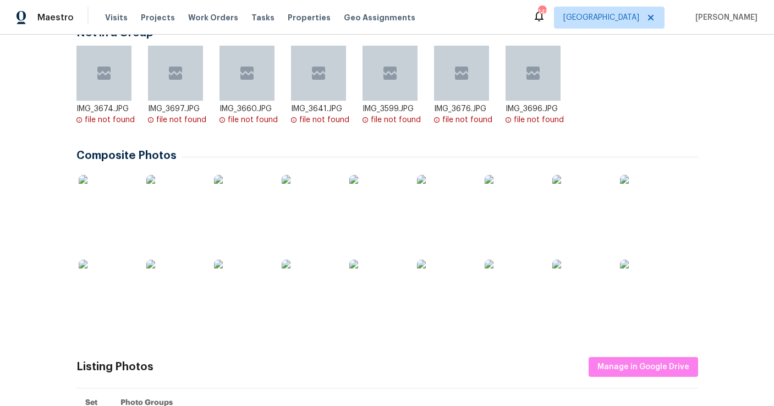
scroll to position [0, 0]
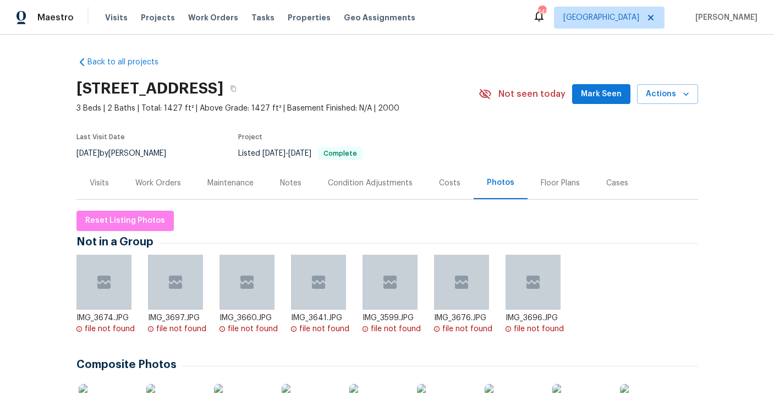
click at [165, 192] on div "Work Orders" at bounding box center [158, 183] width 72 height 32
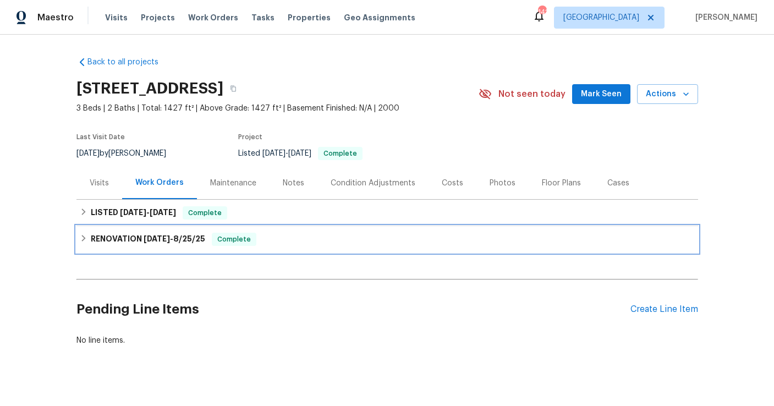
click at [185, 231] on div "RENOVATION [DATE] - [DATE] Complete" at bounding box center [386, 239] width 621 height 26
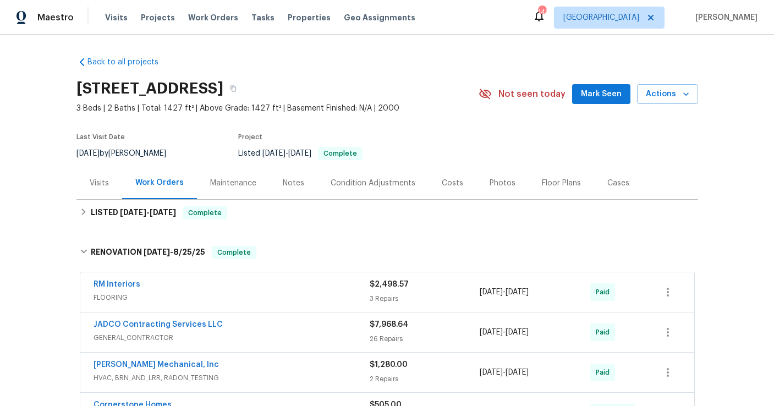
click at [446, 181] on div "Costs" at bounding box center [451, 183] width 21 height 11
